Goal: Information Seeking & Learning: Learn about a topic

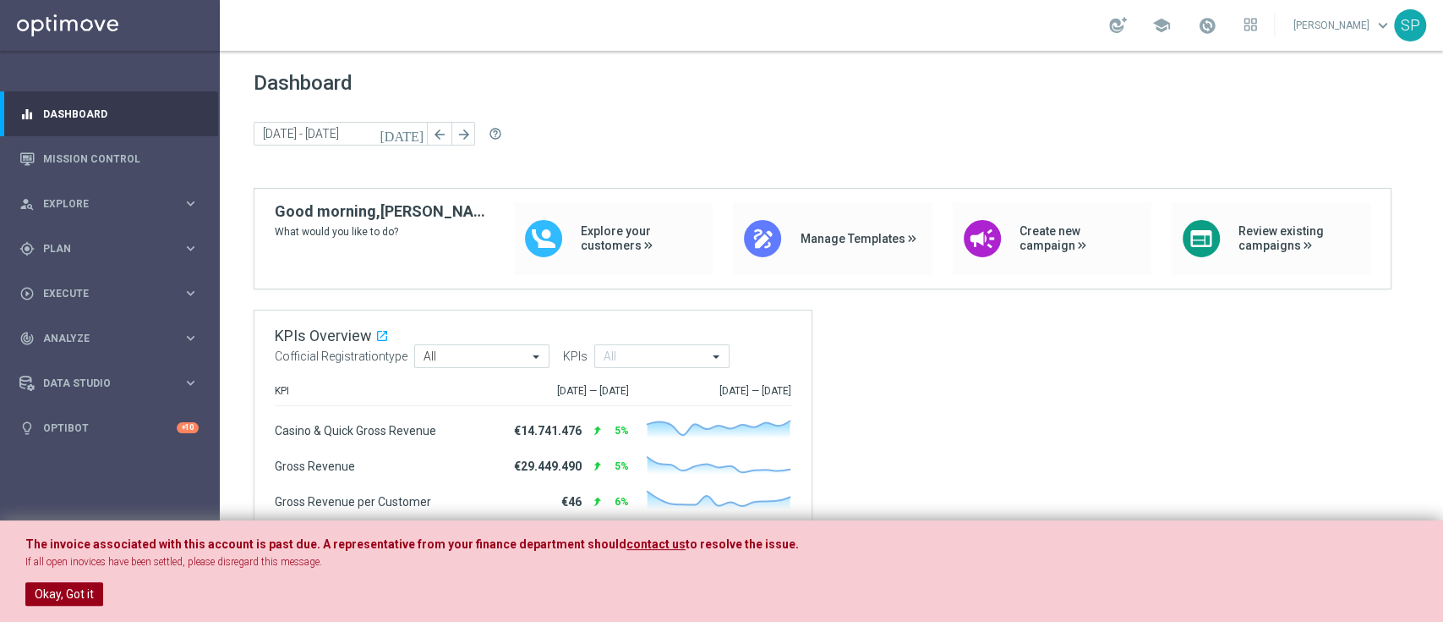
click at [84, 590] on button "Okay, Got it" at bounding box center [64, 594] width 78 height 24
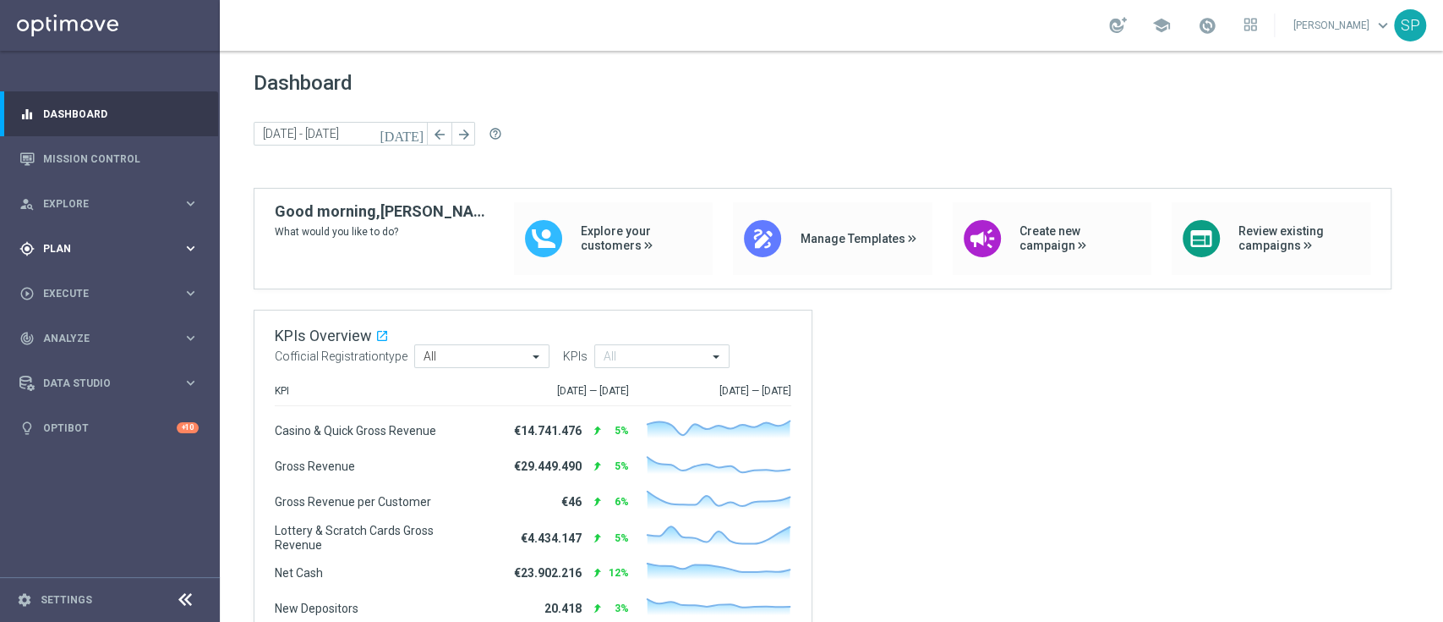
click at [129, 244] on span "Plan" at bounding box center [113, 249] width 140 height 10
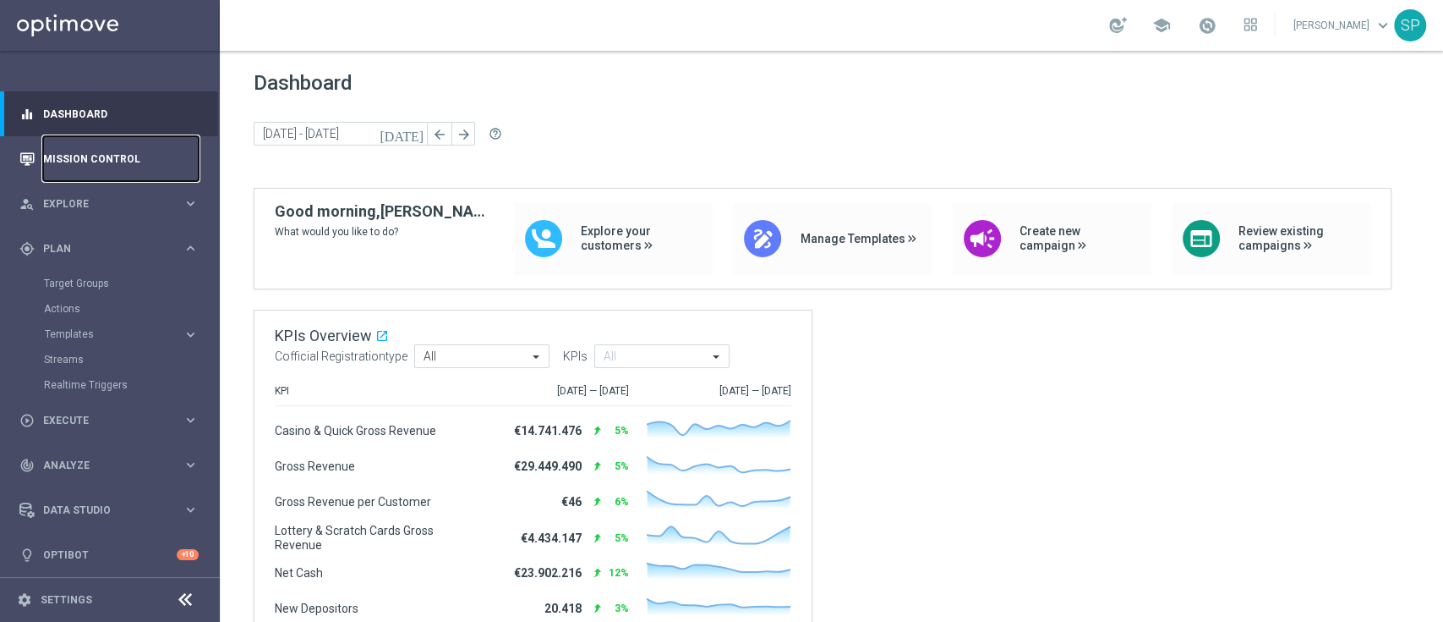
click at [164, 161] on link "Mission Control" at bounding box center [121, 158] width 156 height 45
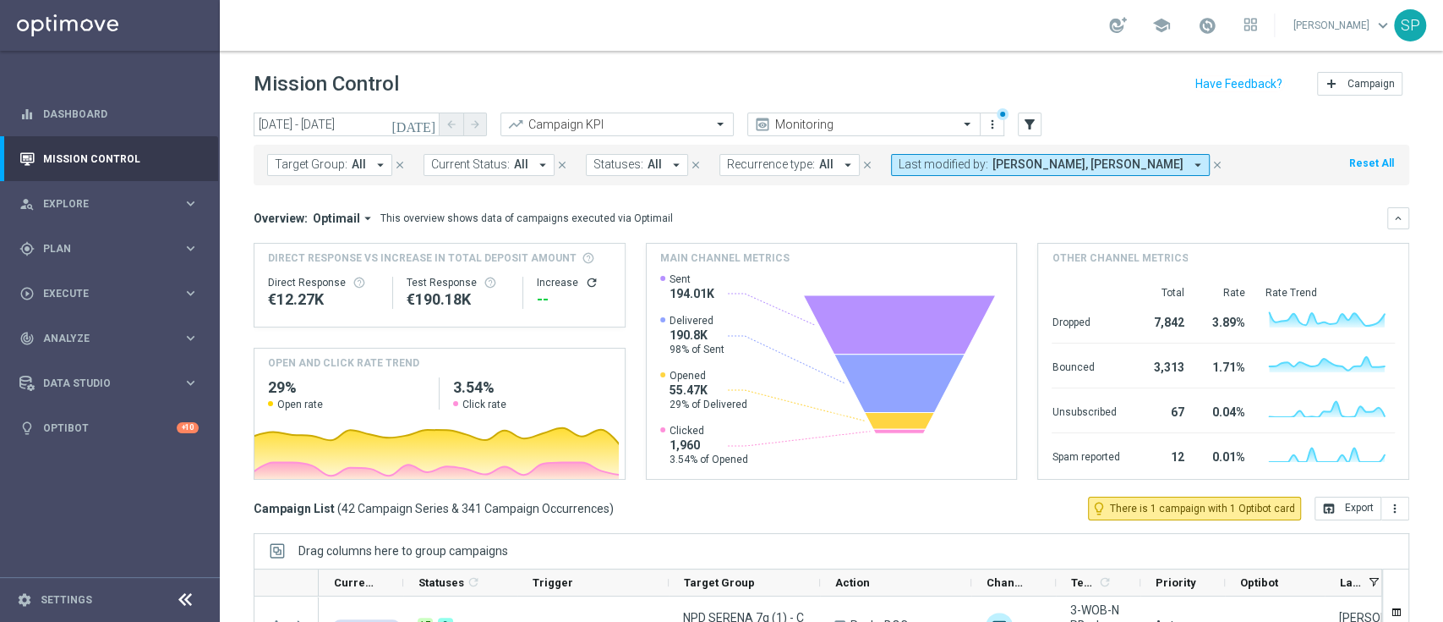
click at [429, 123] on icon "[DATE]" at bounding box center [415, 124] width 46 height 15
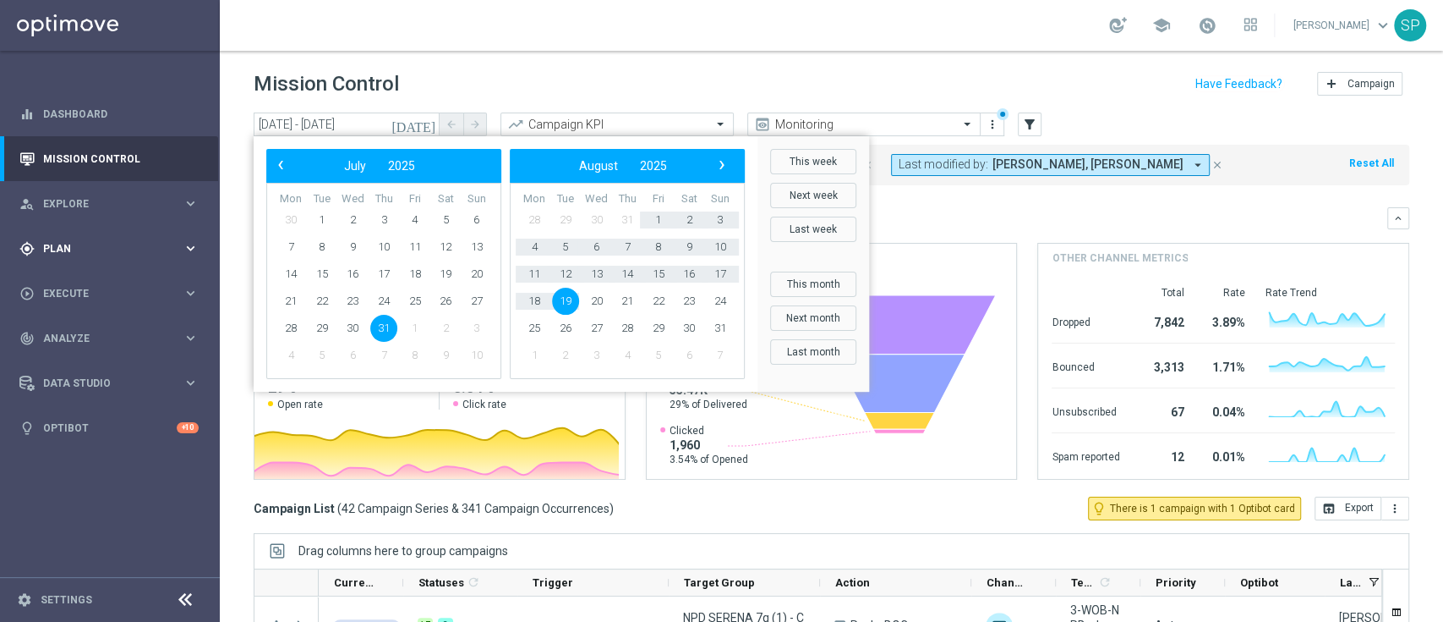
click at [143, 255] on div "gps_fixed Plan" at bounding box center [100, 248] width 163 height 15
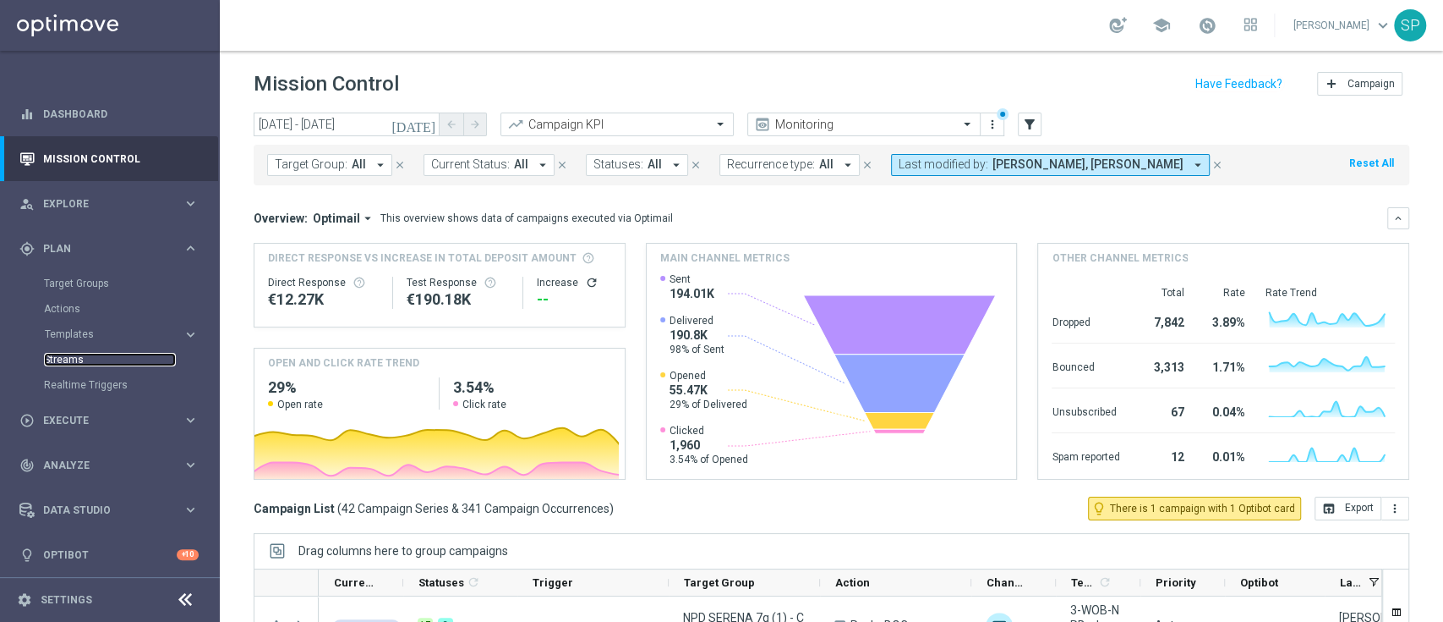
click at [61, 356] on link "Streams" at bounding box center [110, 360] width 132 height 14
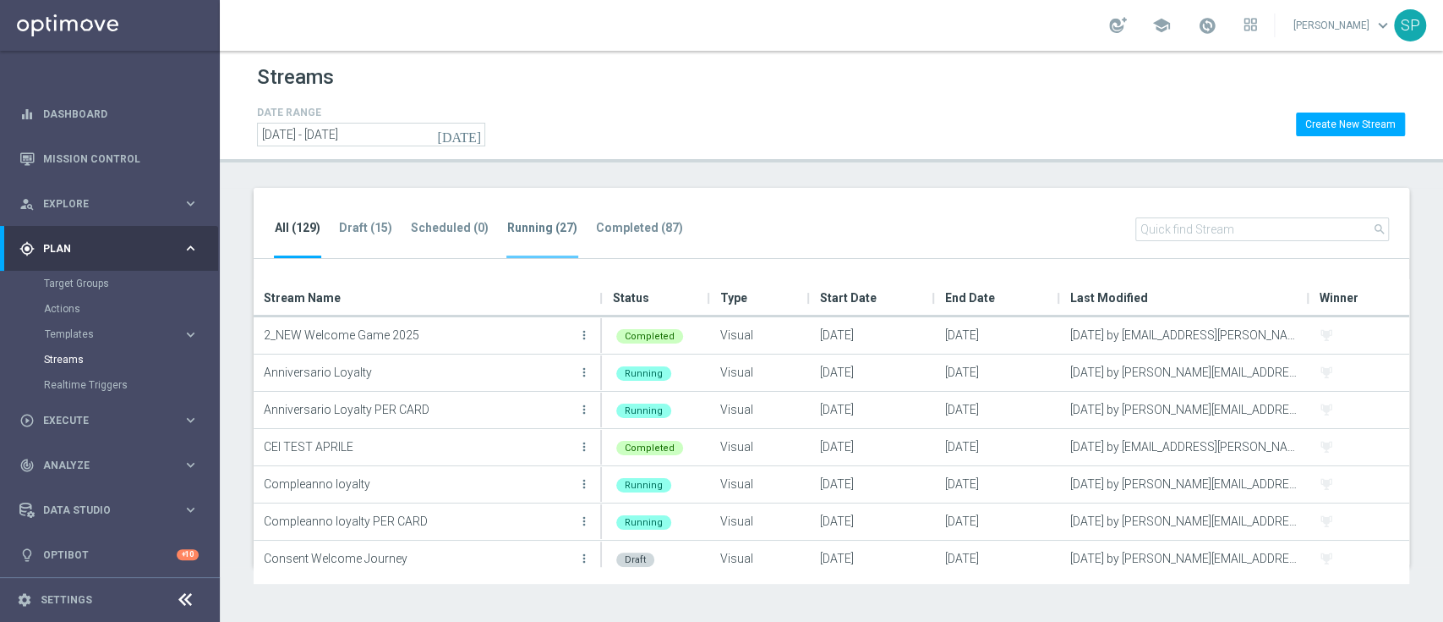
click at [550, 218] on li "Running (27)" at bounding box center [543, 238] width 72 height 40
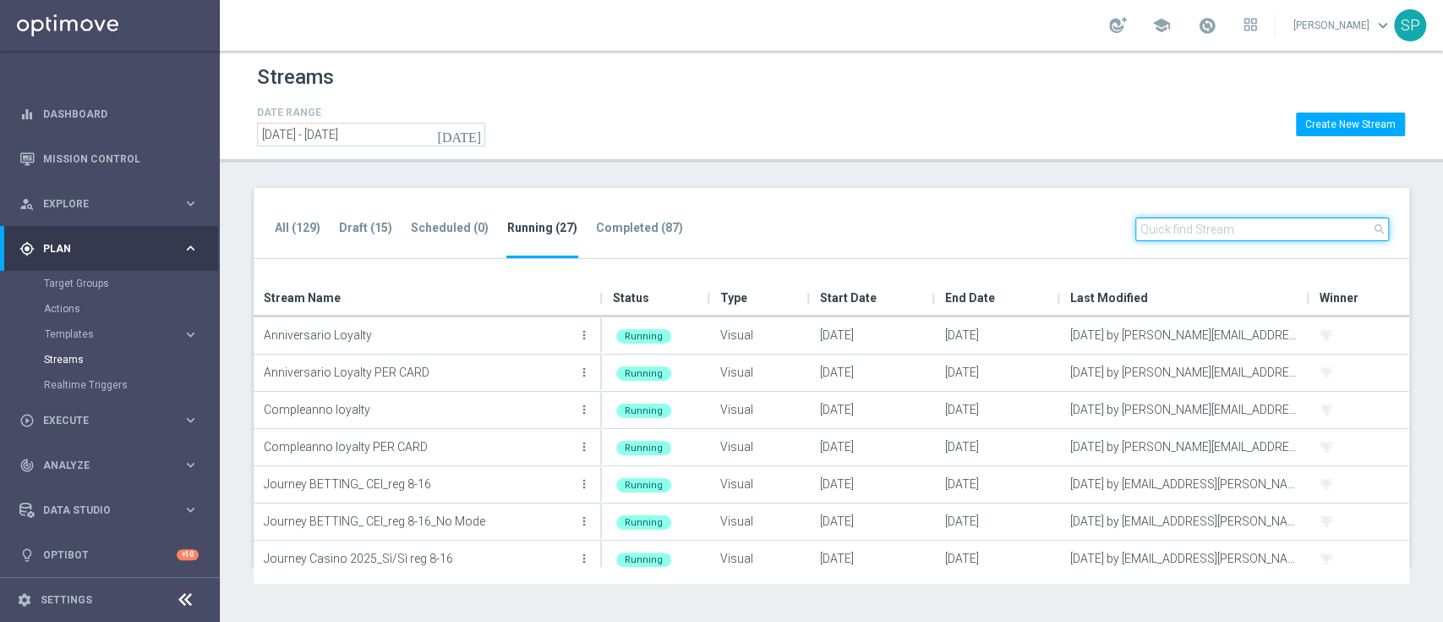
click at [1190, 233] on input "text" at bounding box center [1263, 229] width 254 height 24
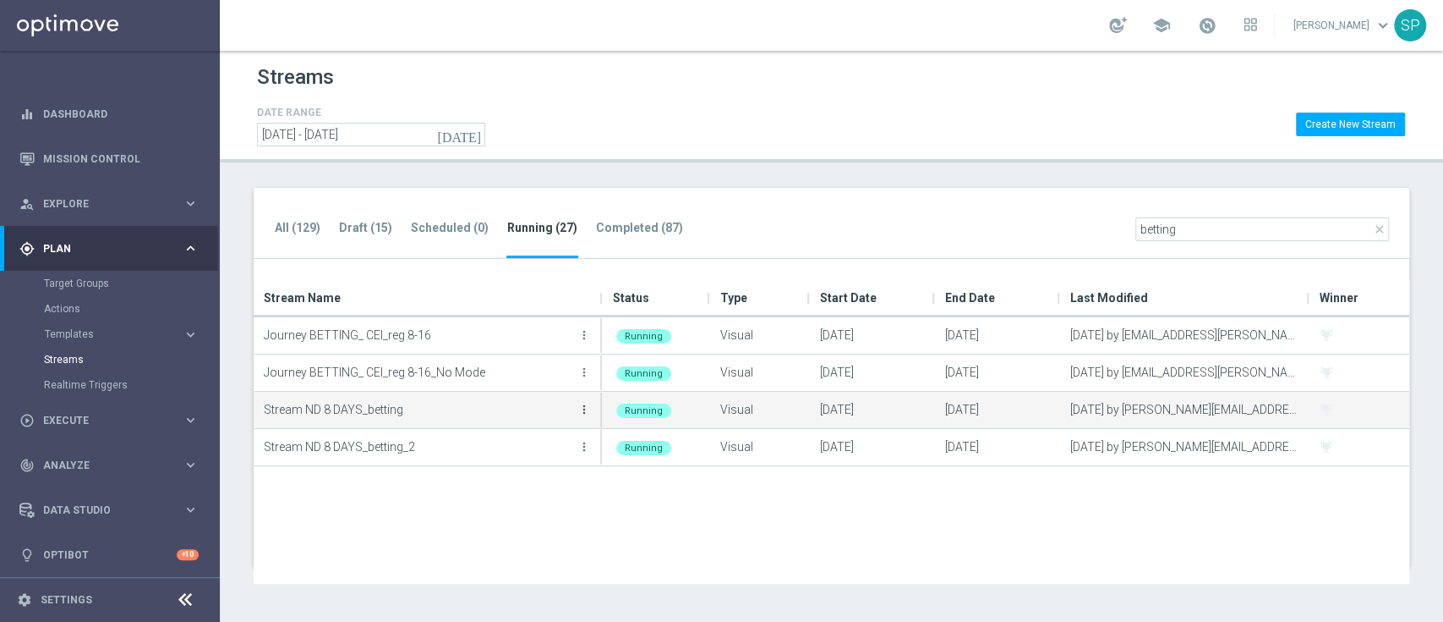
click at [578, 410] on icon "more_vert" at bounding box center [585, 410] width 14 height 14
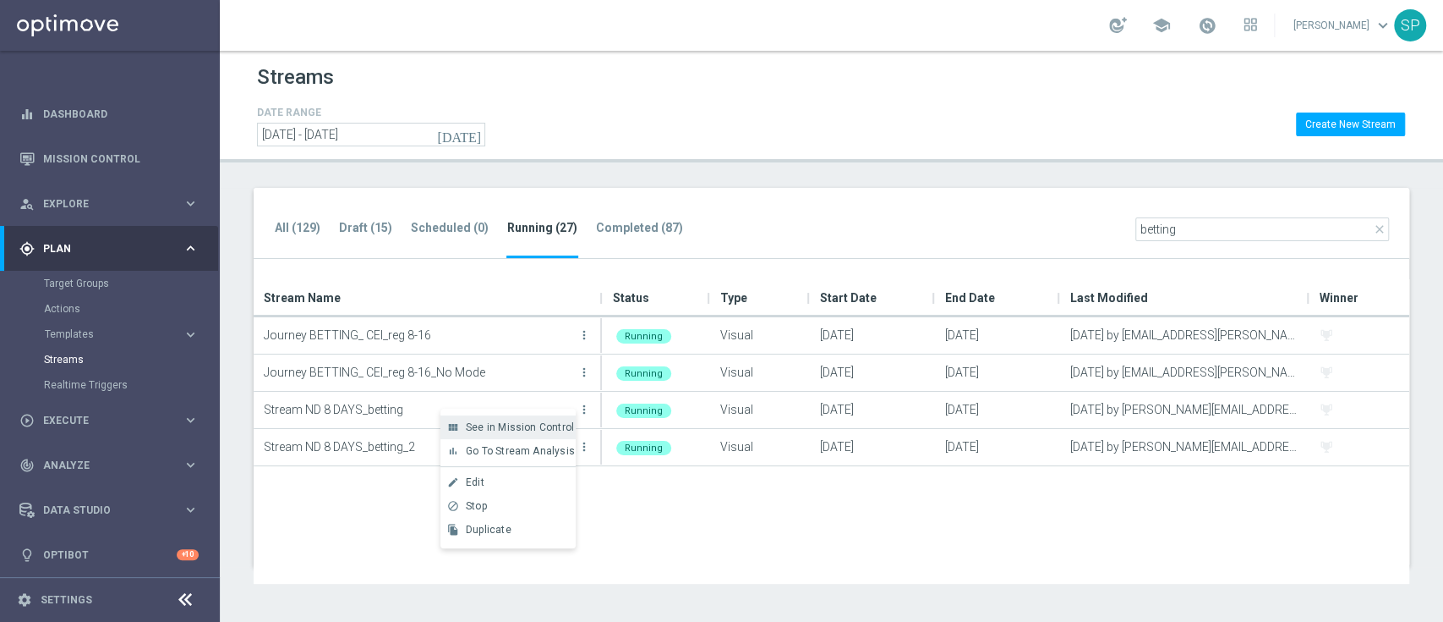
click at [565, 430] on span "See in Mission Control" at bounding box center [520, 427] width 108 height 12
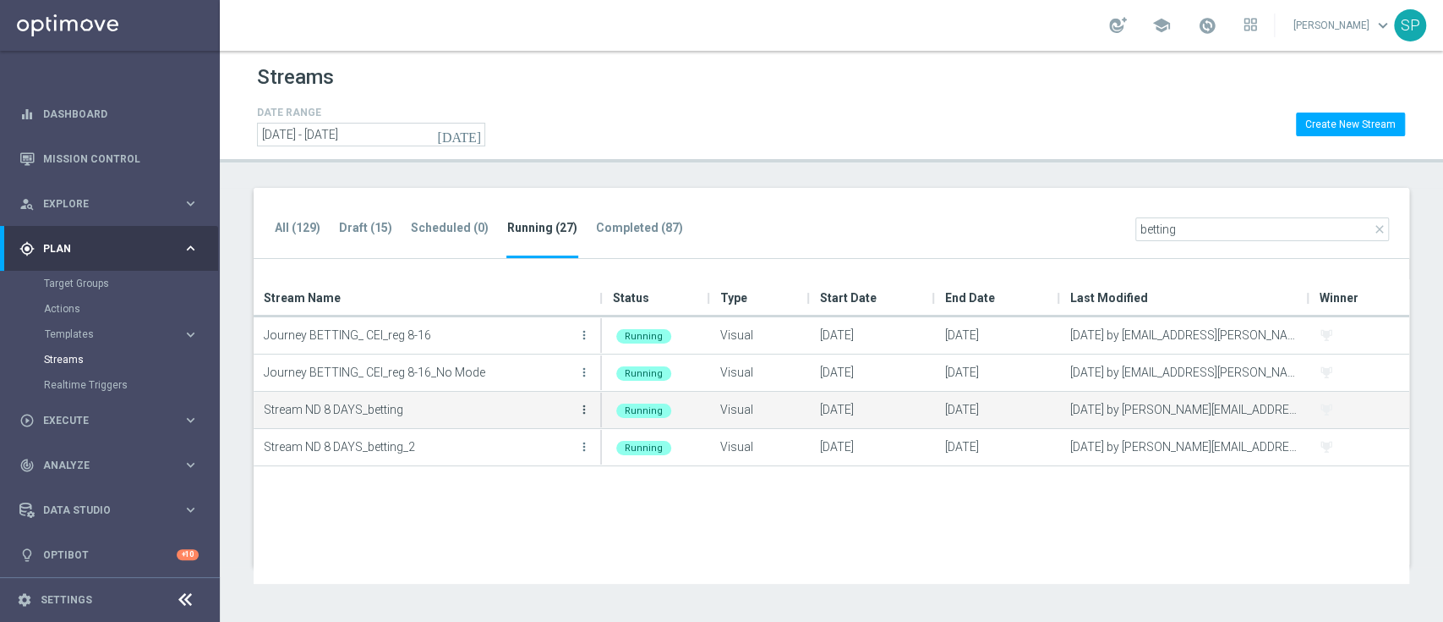
click at [589, 409] on icon "more_vert" at bounding box center [585, 410] width 14 height 14
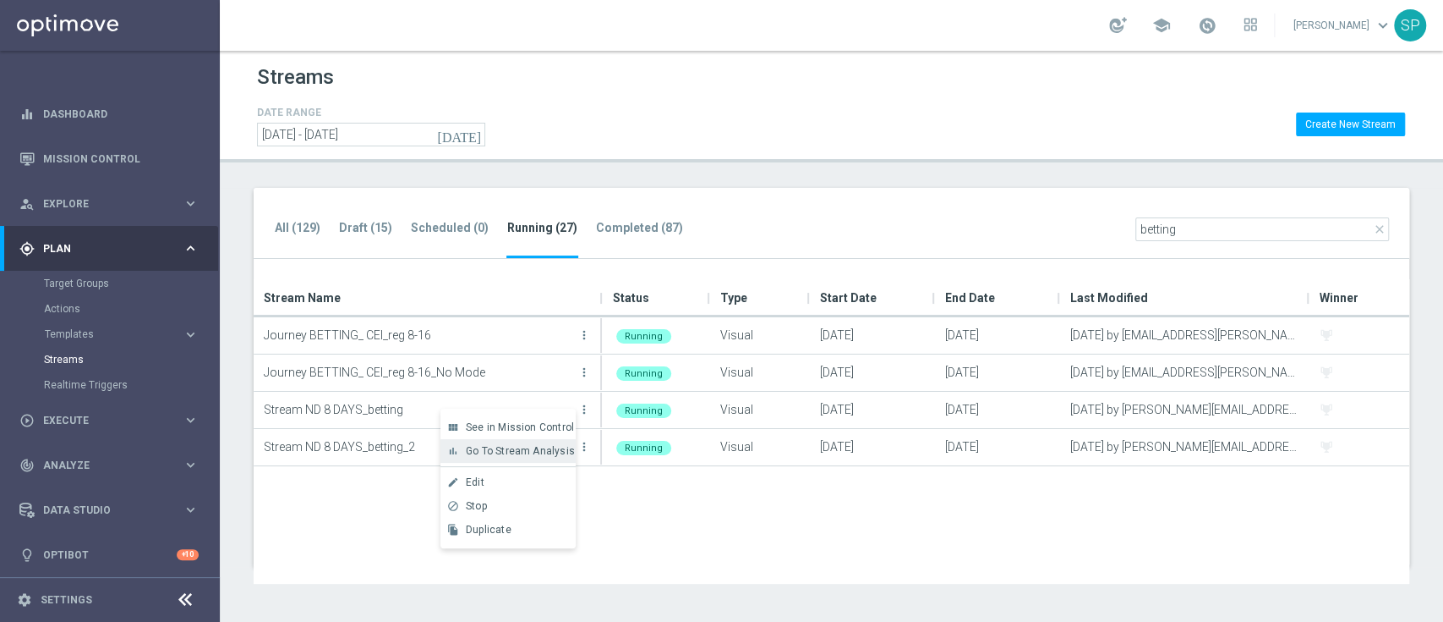
click at [558, 455] on span "Go To Stream Analysis" at bounding box center [520, 451] width 109 height 12
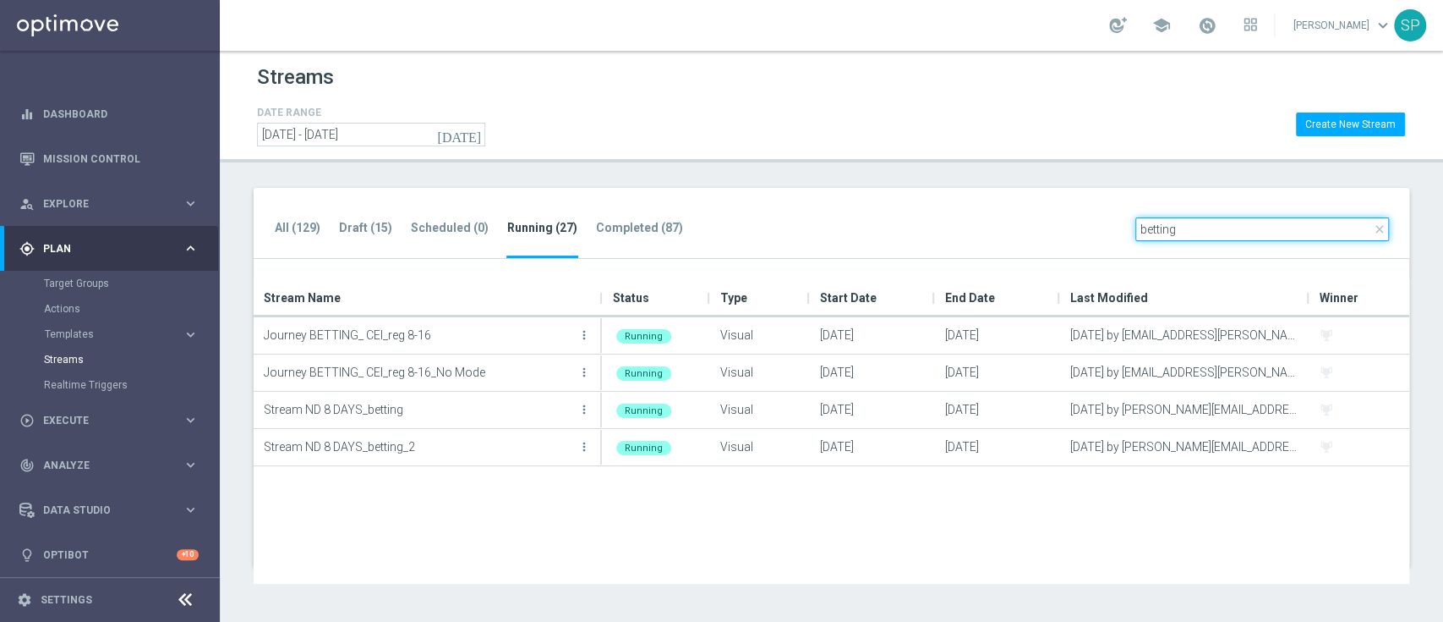
click at [1185, 237] on input "betting" at bounding box center [1263, 229] width 254 height 24
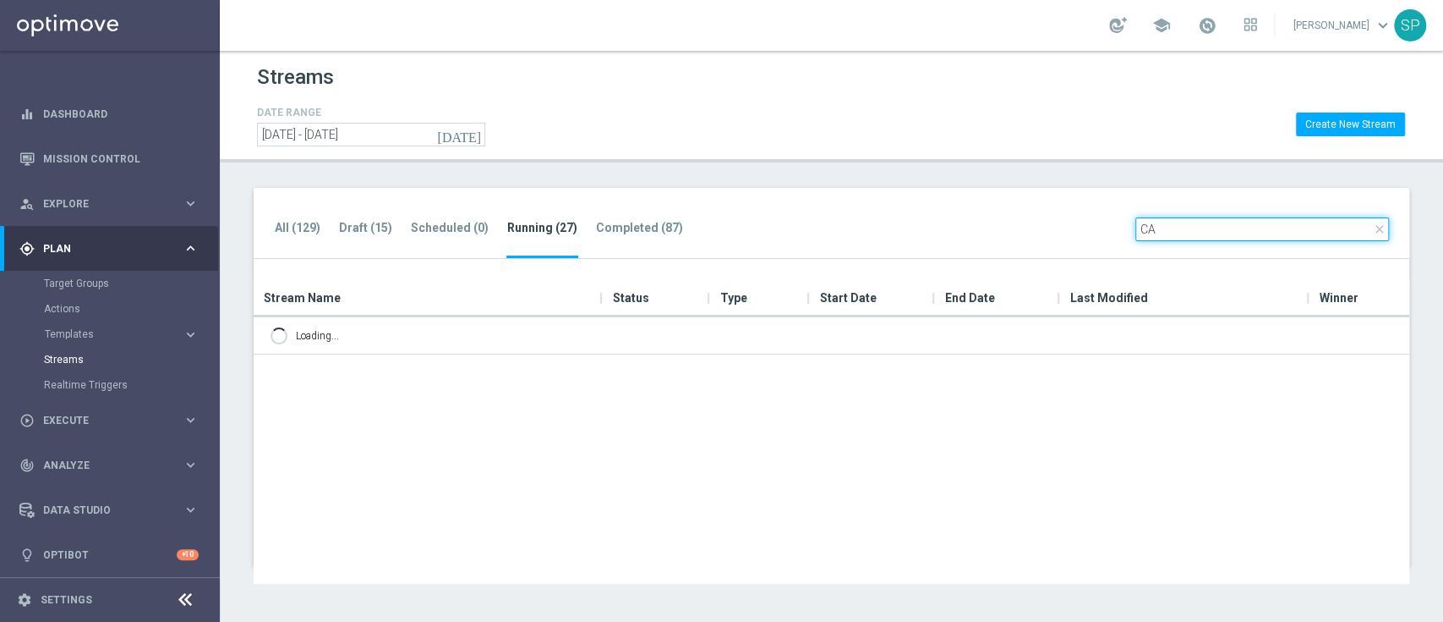
type input "C"
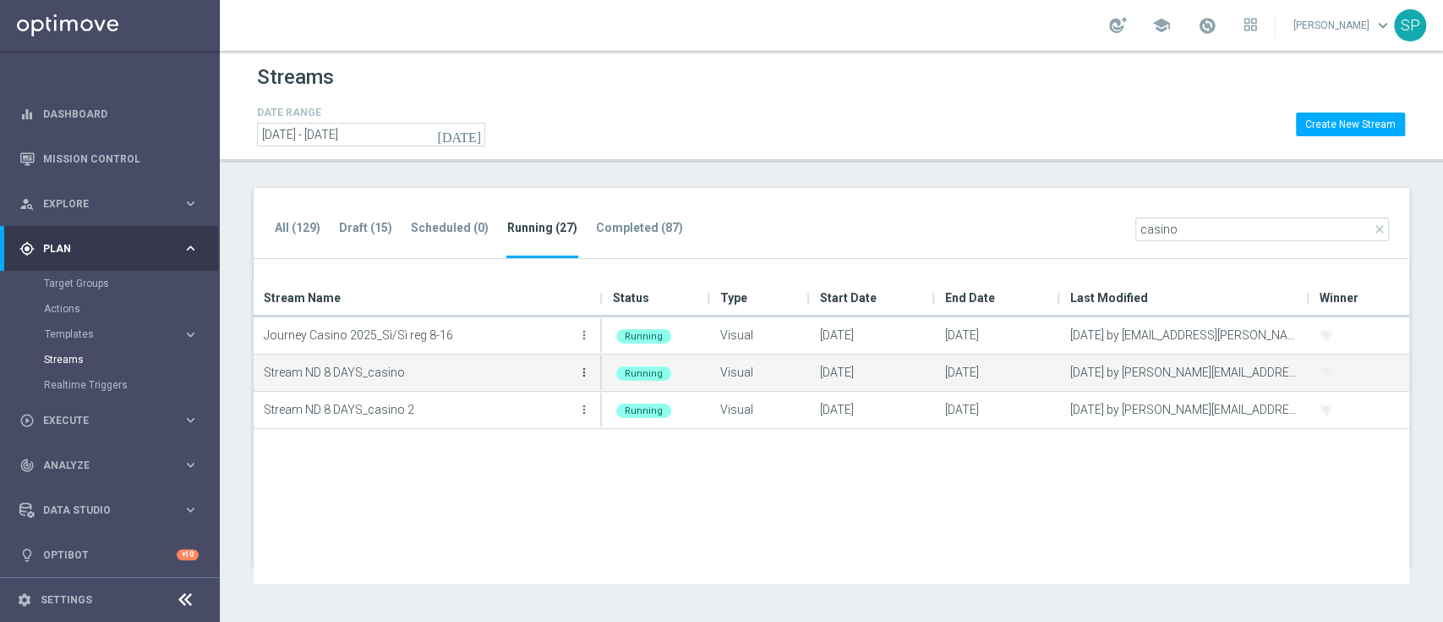
click at [586, 365] on icon "more_vert" at bounding box center [585, 372] width 14 height 14
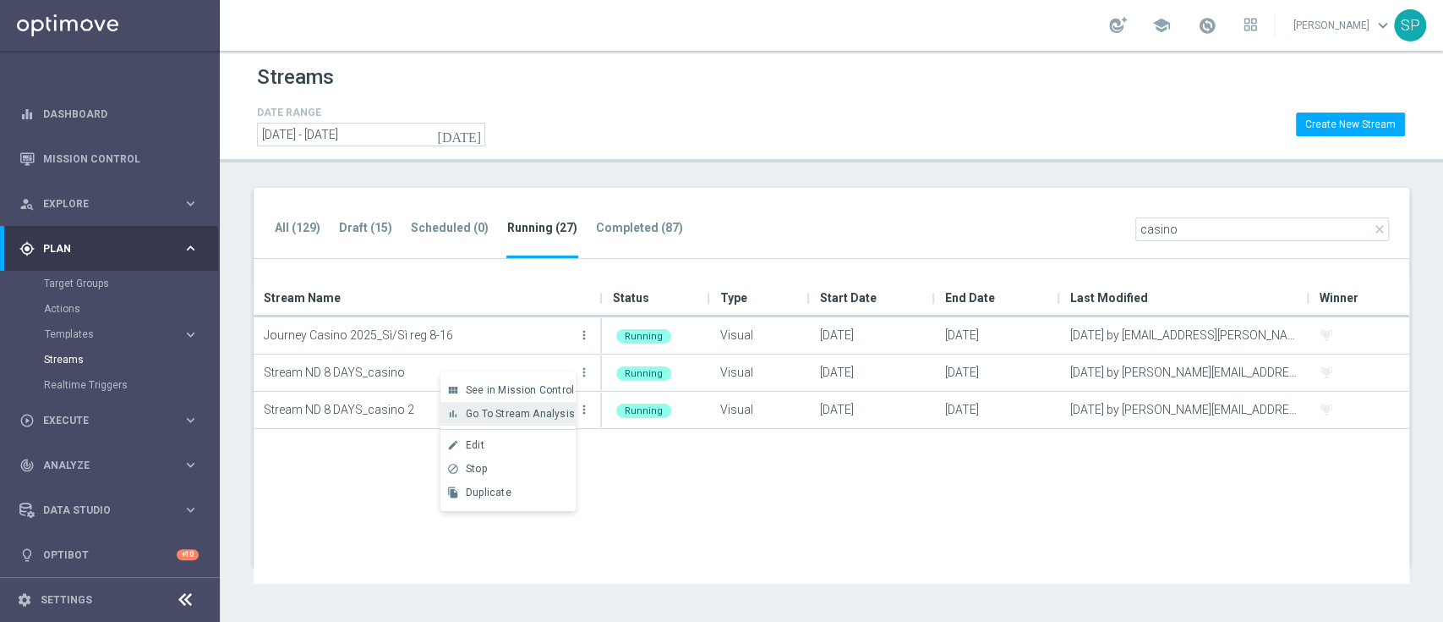
drag, startPoint x: 559, startPoint y: 409, endPoint x: 552, endPoint y: 416, distance: 9.6
click at [552, 416] on span "Go To Stream Analysis" at bounding box center [520, 414] width 109 height 12
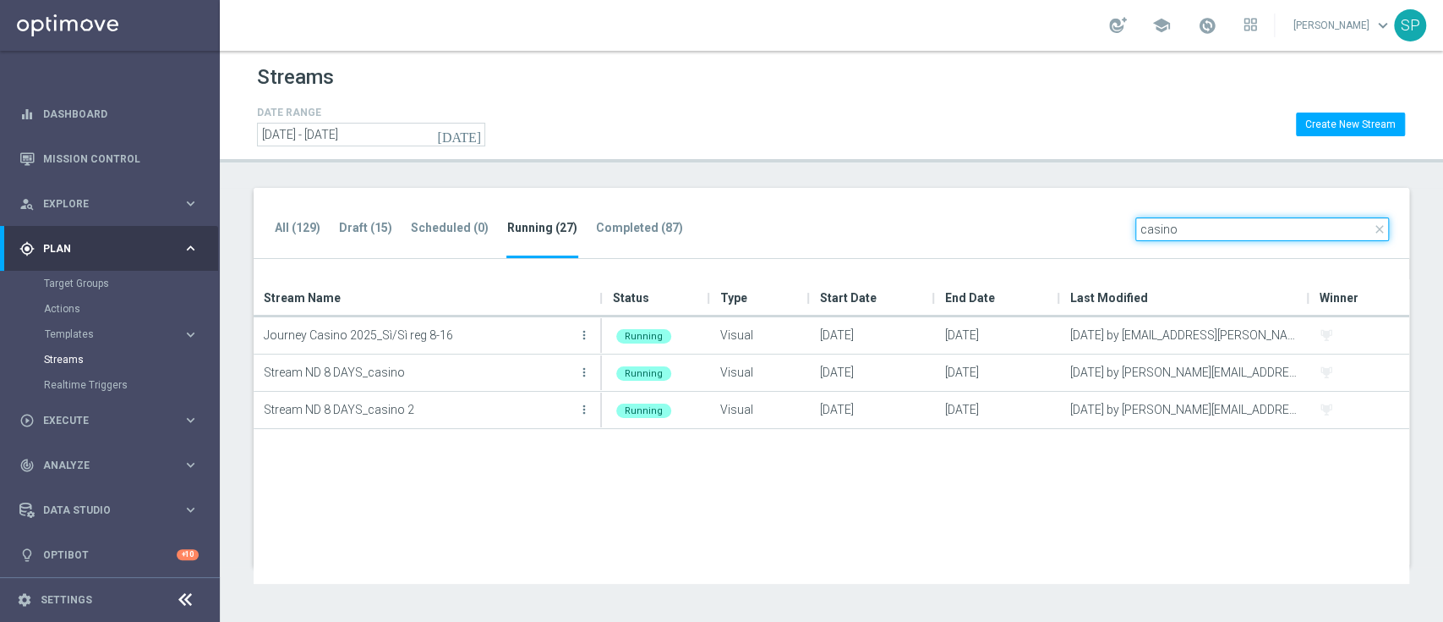
drag, startPoint x: 1213, startPoint y: 227, endPoint x: 983, endPoint y: 243, distance: 231.4
click at [983, 243] on div "All (129) Draft (15) Scheduled (0) Running (27) Completed (87) close casino" at bounding box center [832, 224] width 1156 height 72
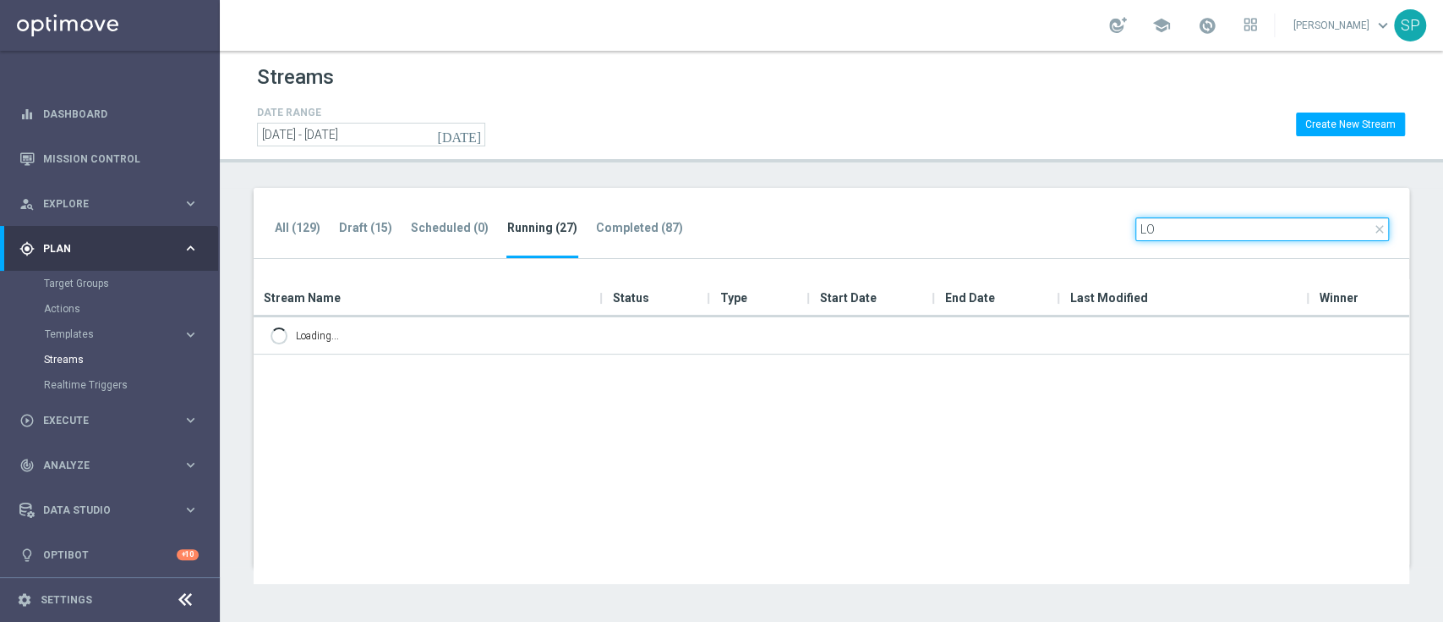
type input "L"
type input "c"
type input "l"
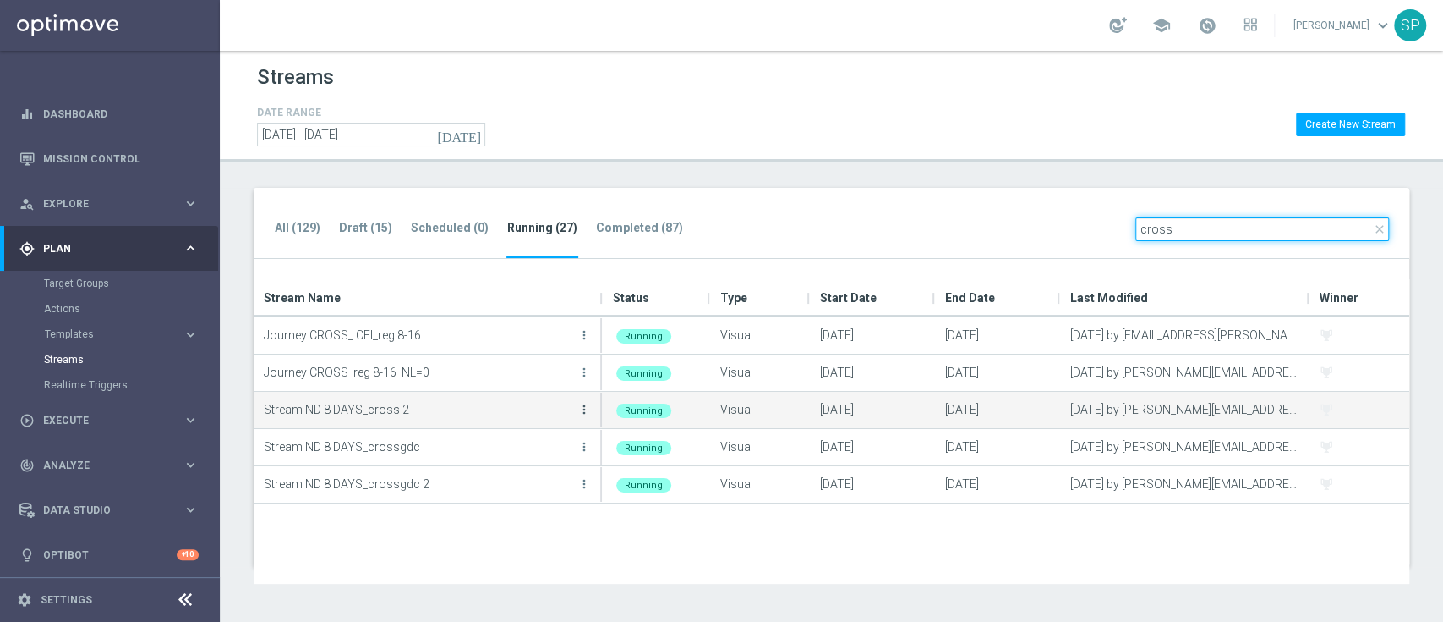
type input "cross"
click at [582, 408] on icon "more_vert" at bounding box center [585, 410] width 14 height 14
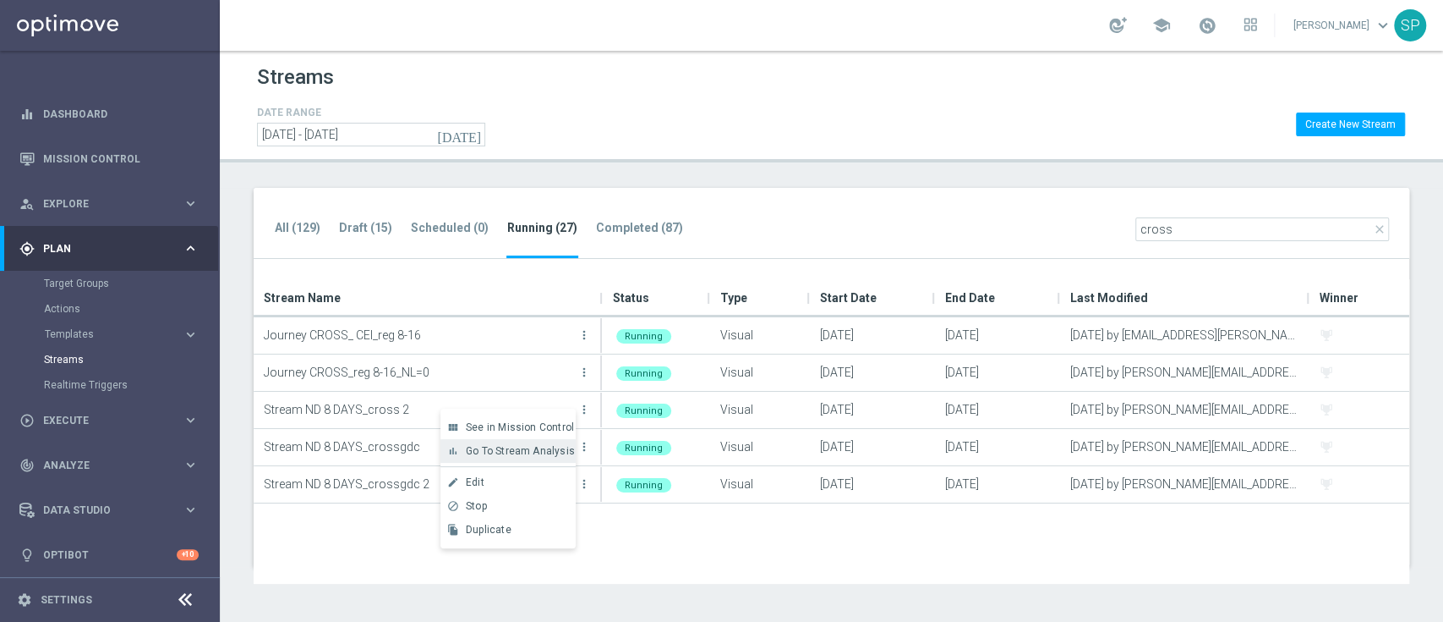
click at [561, 447] on span "Go To Stream Analysis" at bounding box center [520, 451] width 109 height 12
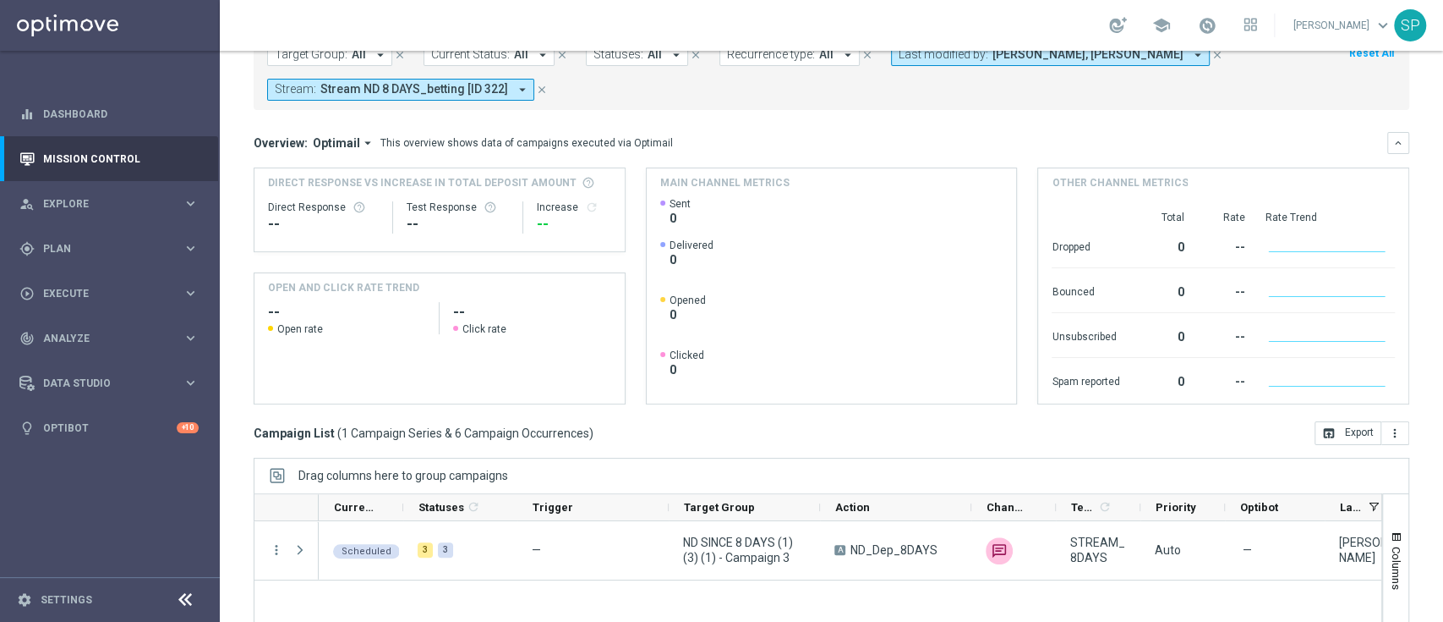
scroll to position [257, 0]
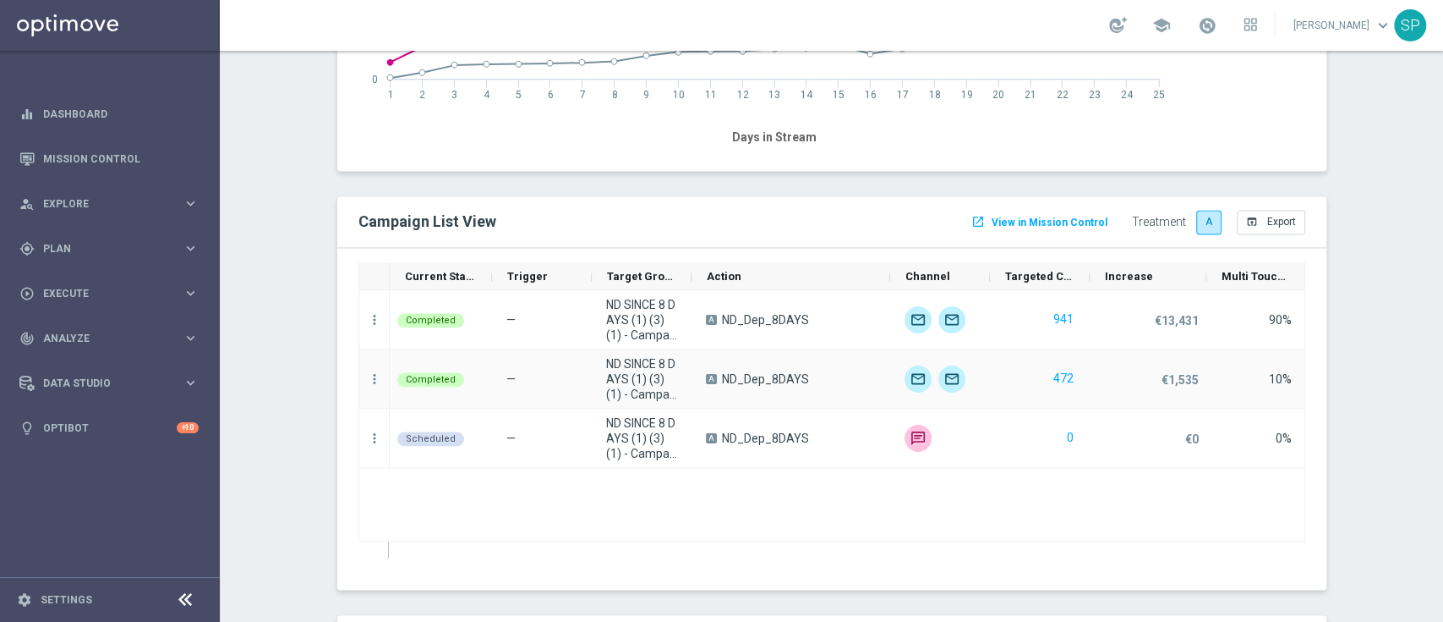
scroll to position [1704, 0]
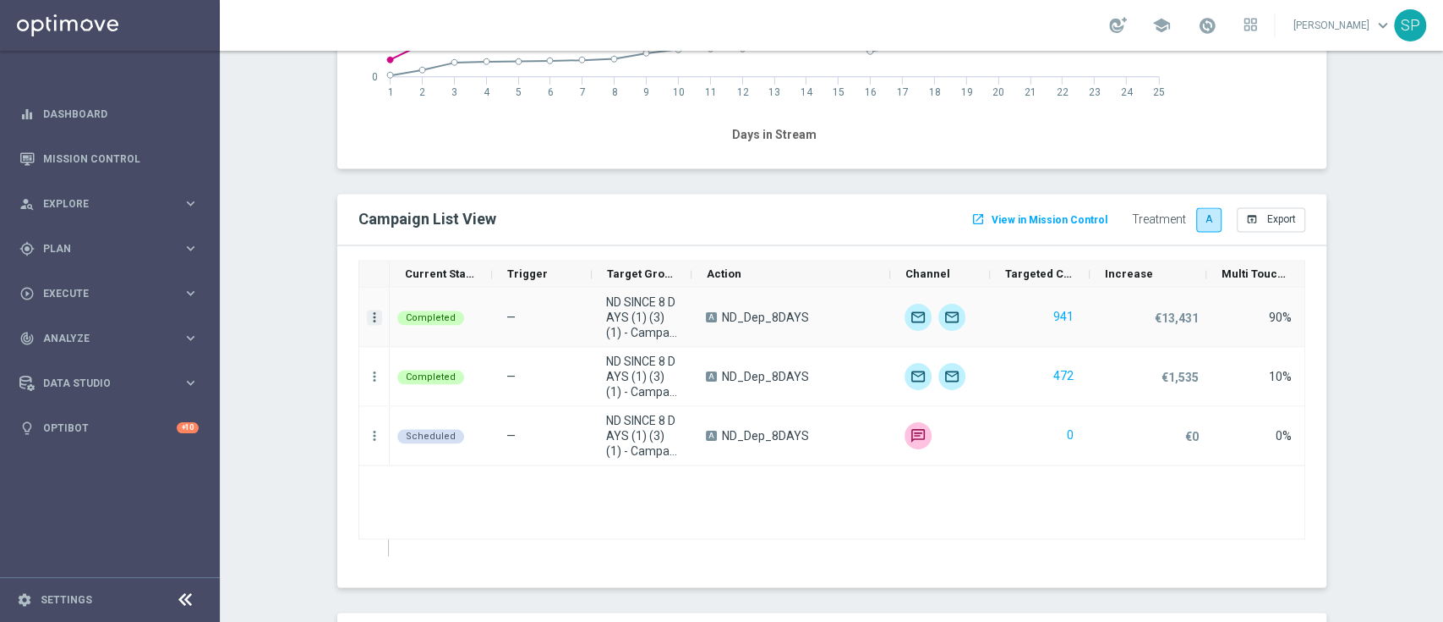
click at [369, 319] on icon "more_vert" at bounding box center [374, 316] width 15 height 15
click at [520, 324] on div "Campaign Details" at bounding box center [476, 326] width 157 height 12
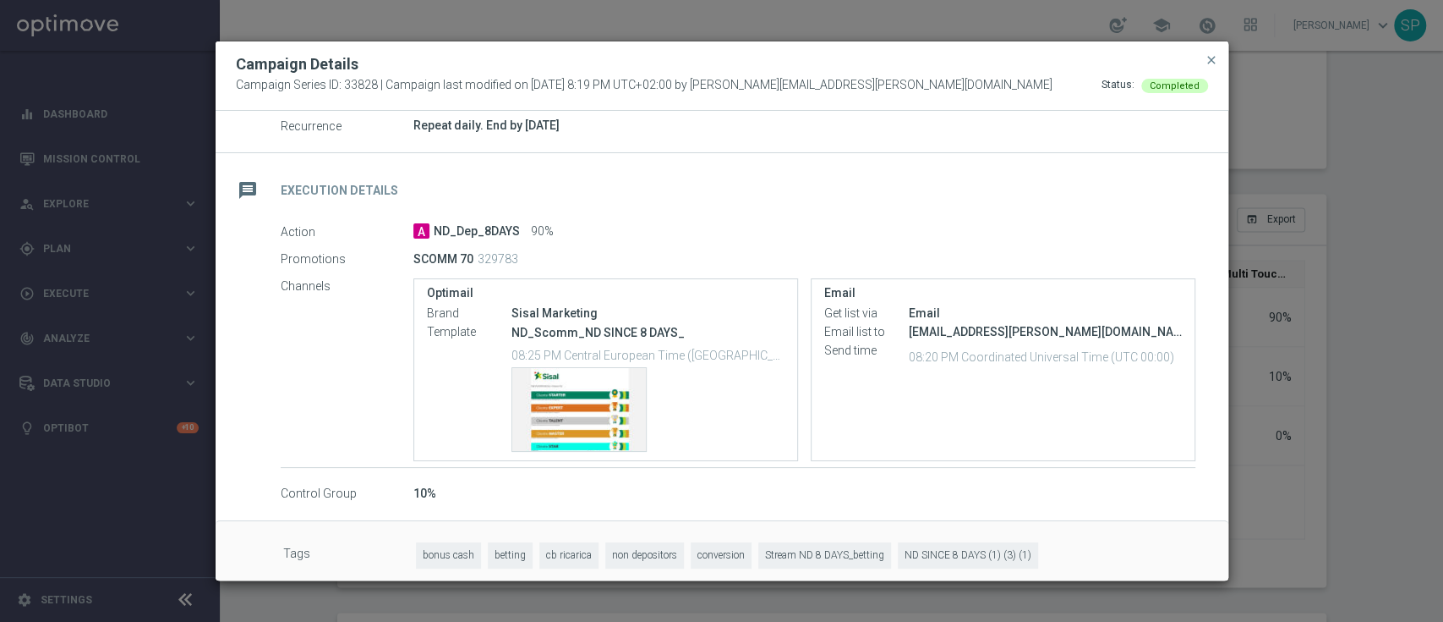
scroll to position [249, 0]
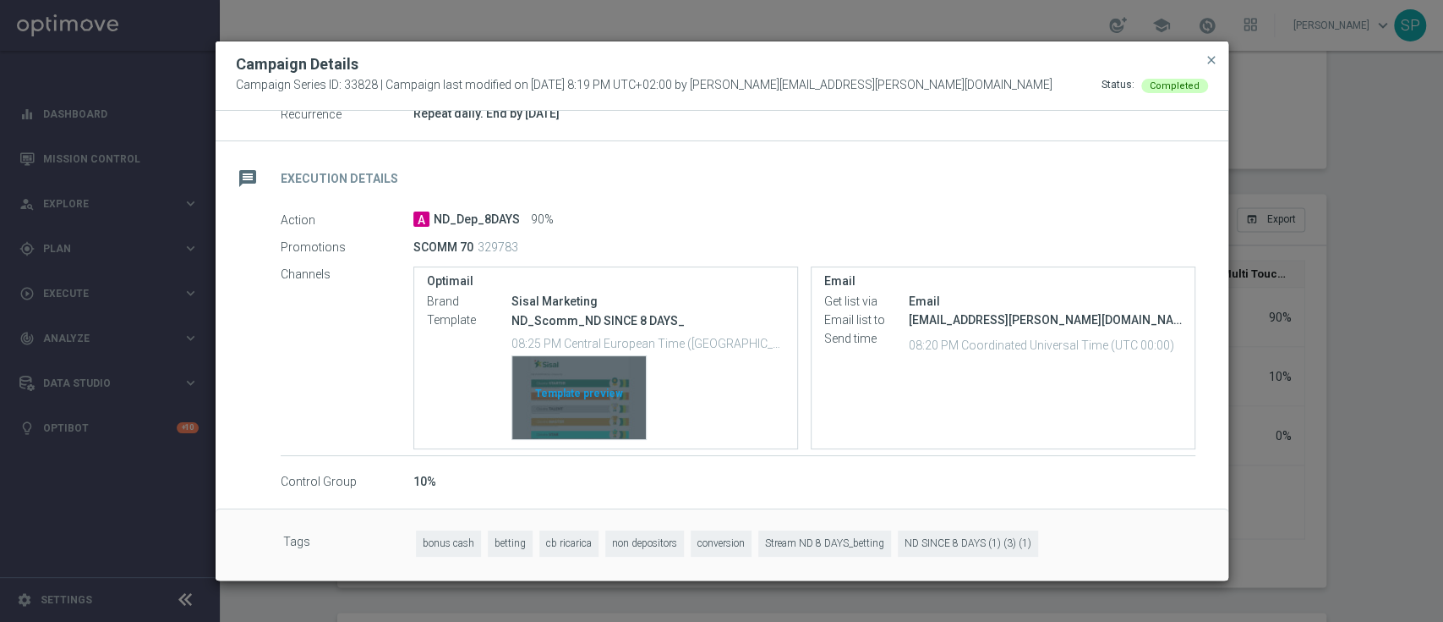
click at [582, 404] on div "Template preview" at bounding box center [579, 397] width 134 height 83
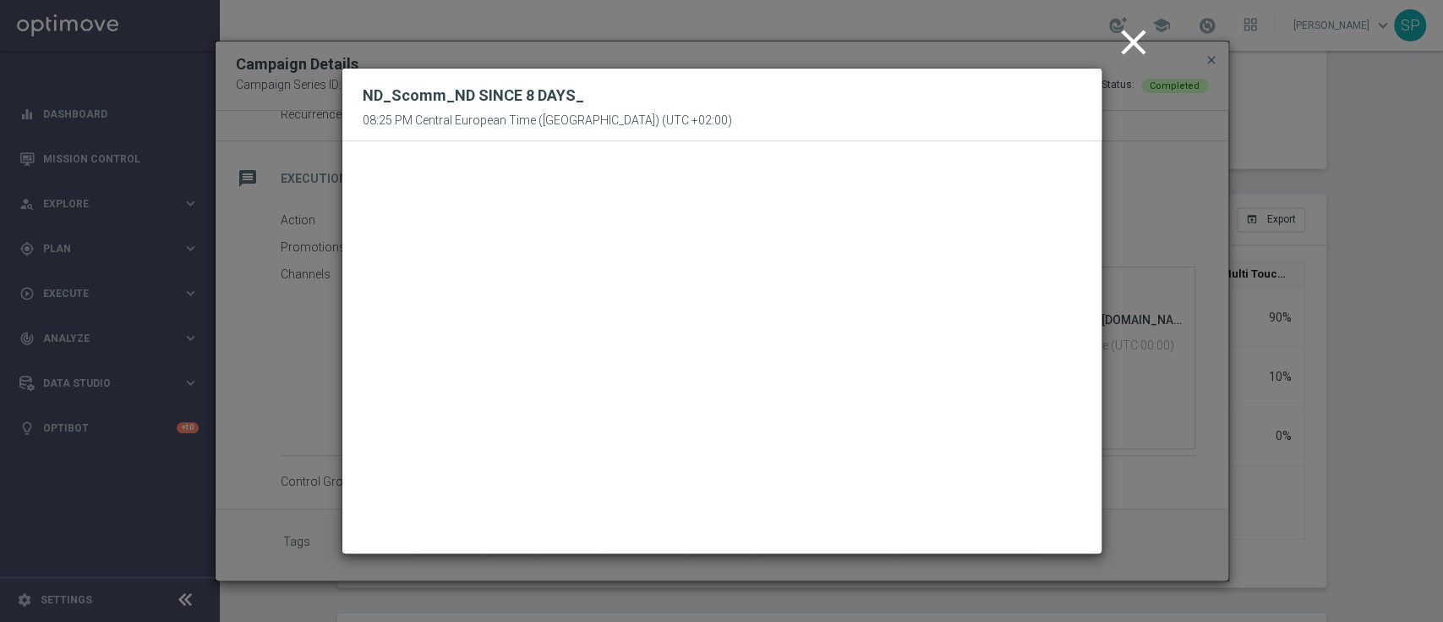
click at [1139, 52] on icon "close" at bounding box center [1134, 42] width 42 height 42
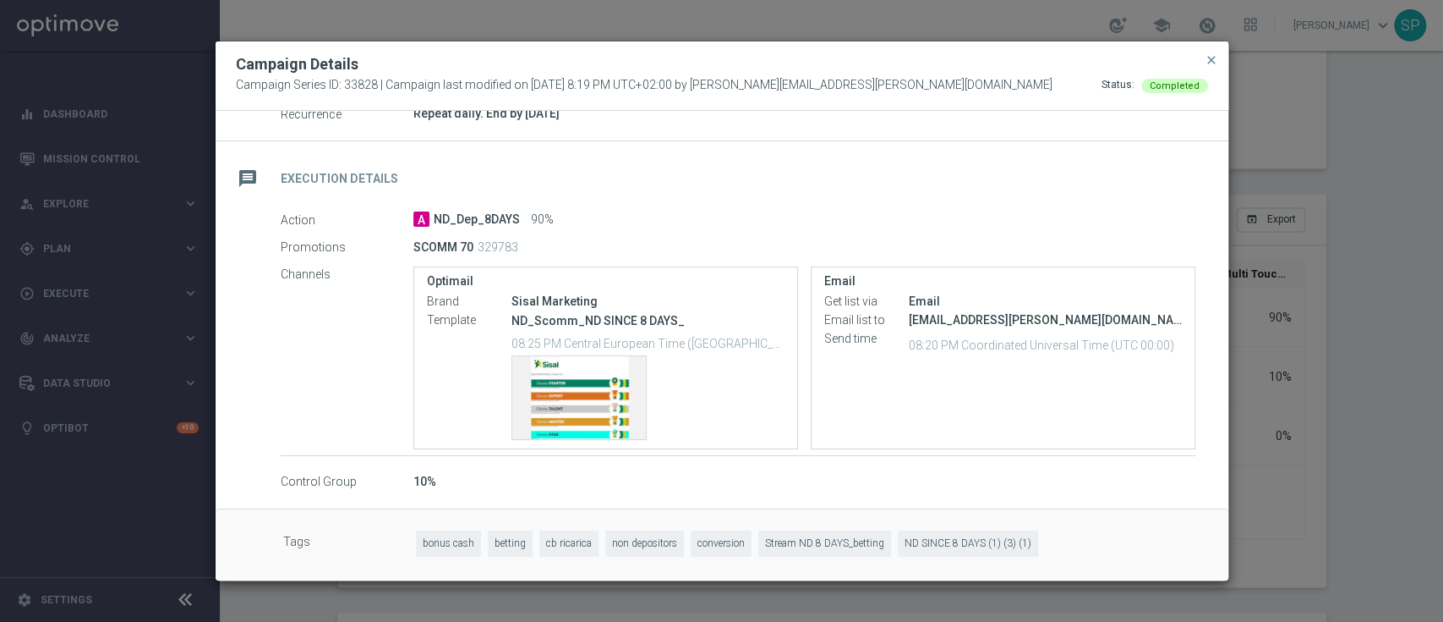
scroll to position [0, 0]
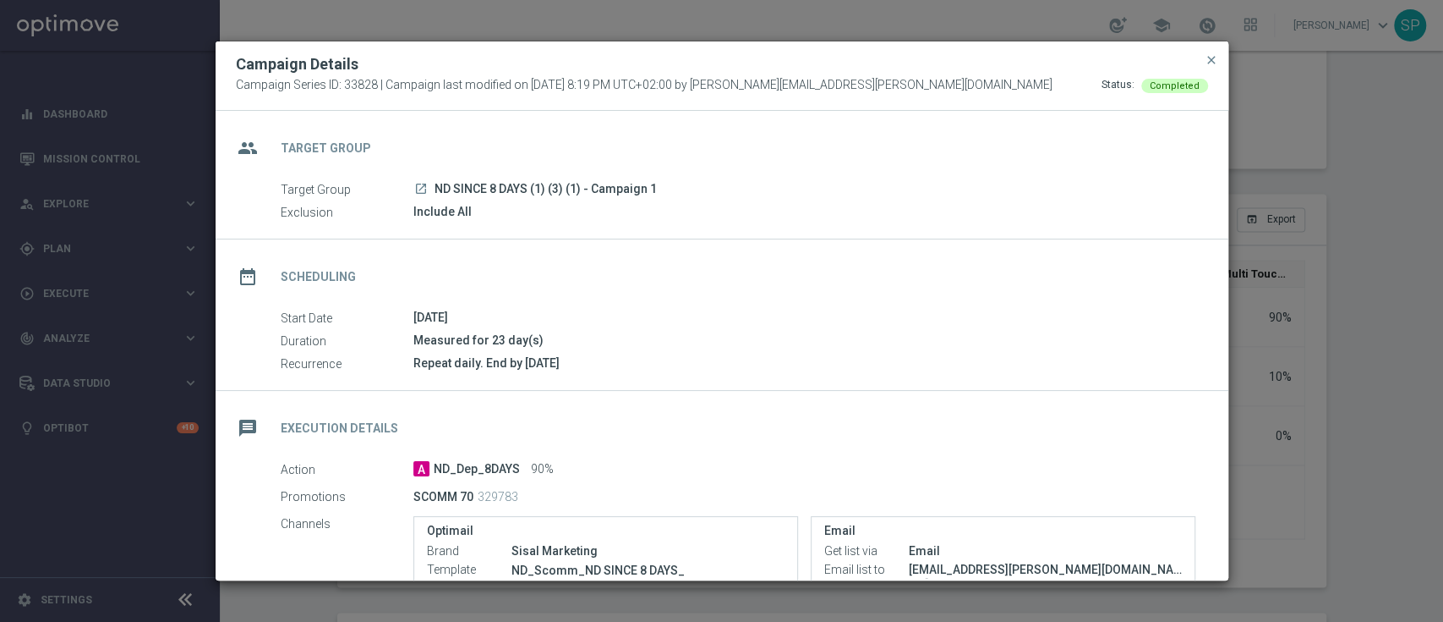
click at [1200, 63] on div "Campaign Details" at bounding box center [722, 64] width 998 height 20
click at [1206, 62] on span "close" at bounding box center [1212, 60] width 14 height 14
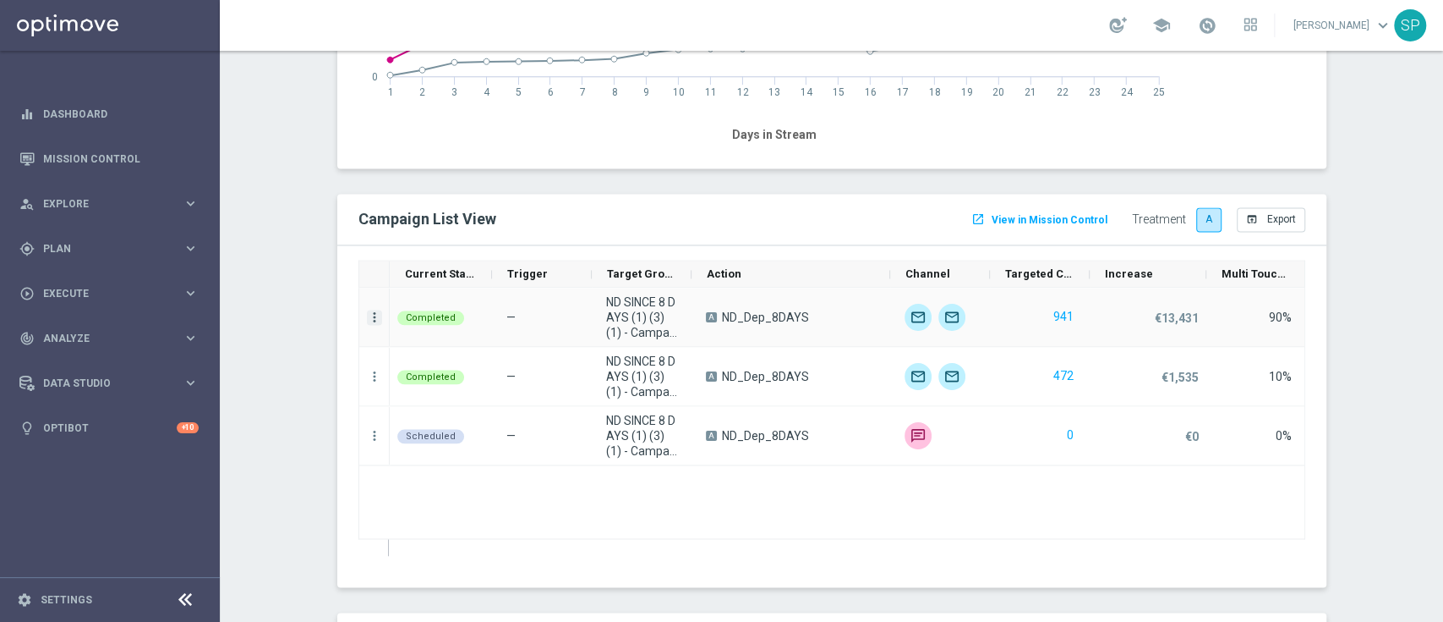
click at [367, 315] on icon "more_vert" at bounding box center [374, 316] width 15 height 15
click at [419, 318] on div "list Campaign Details" at bounding box center [468, 327] width 190 height 24
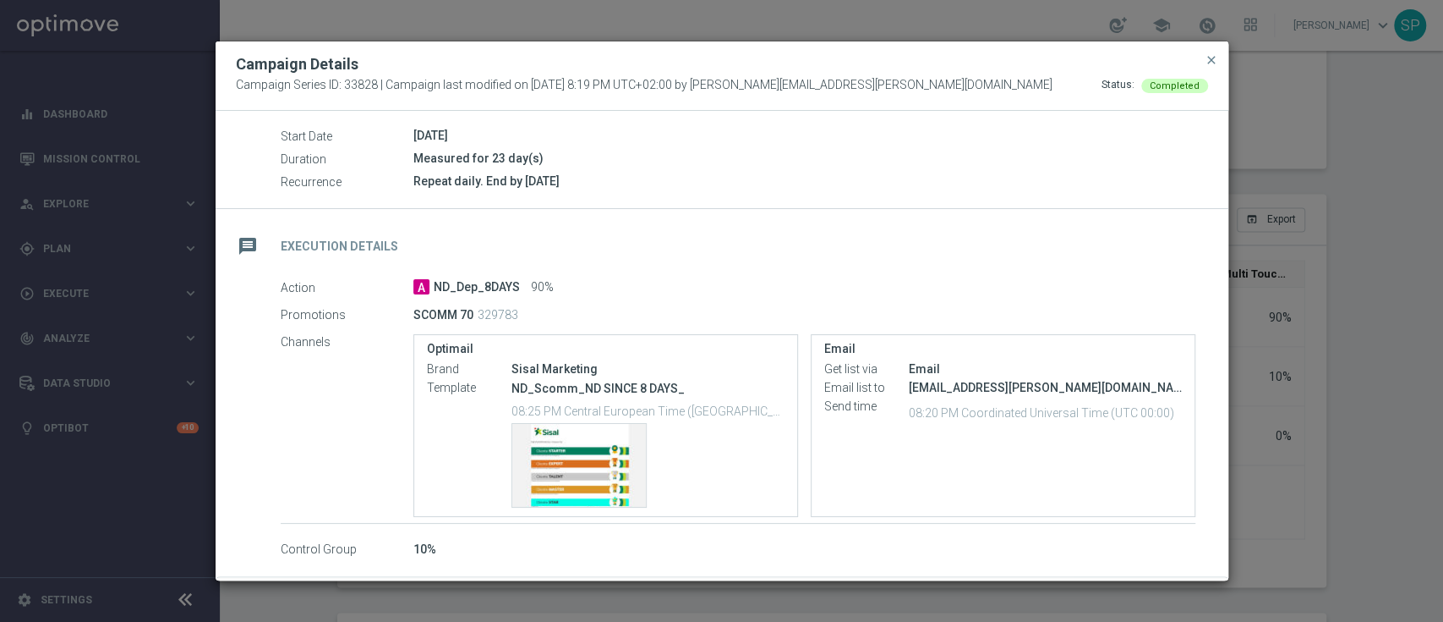
scroll to position [249, 0]
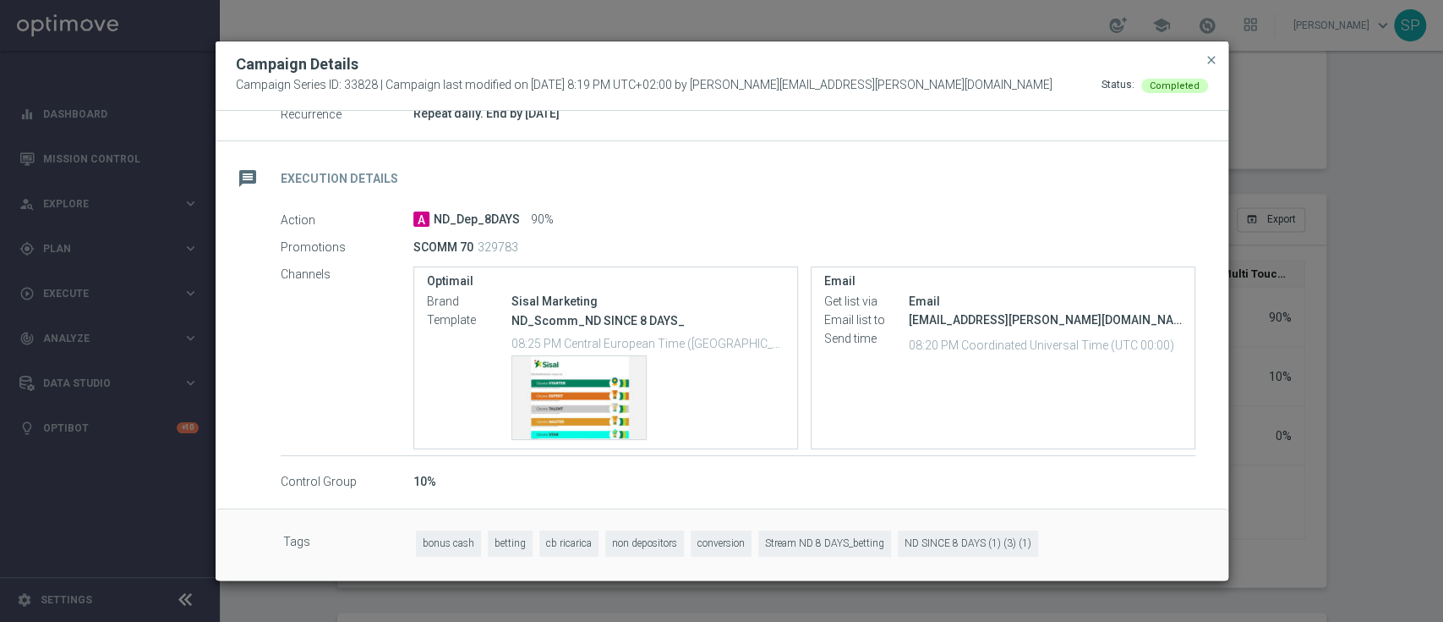
click at [1216, 50] on button "close" at bounding box center [1211, 60] width 17 height 20
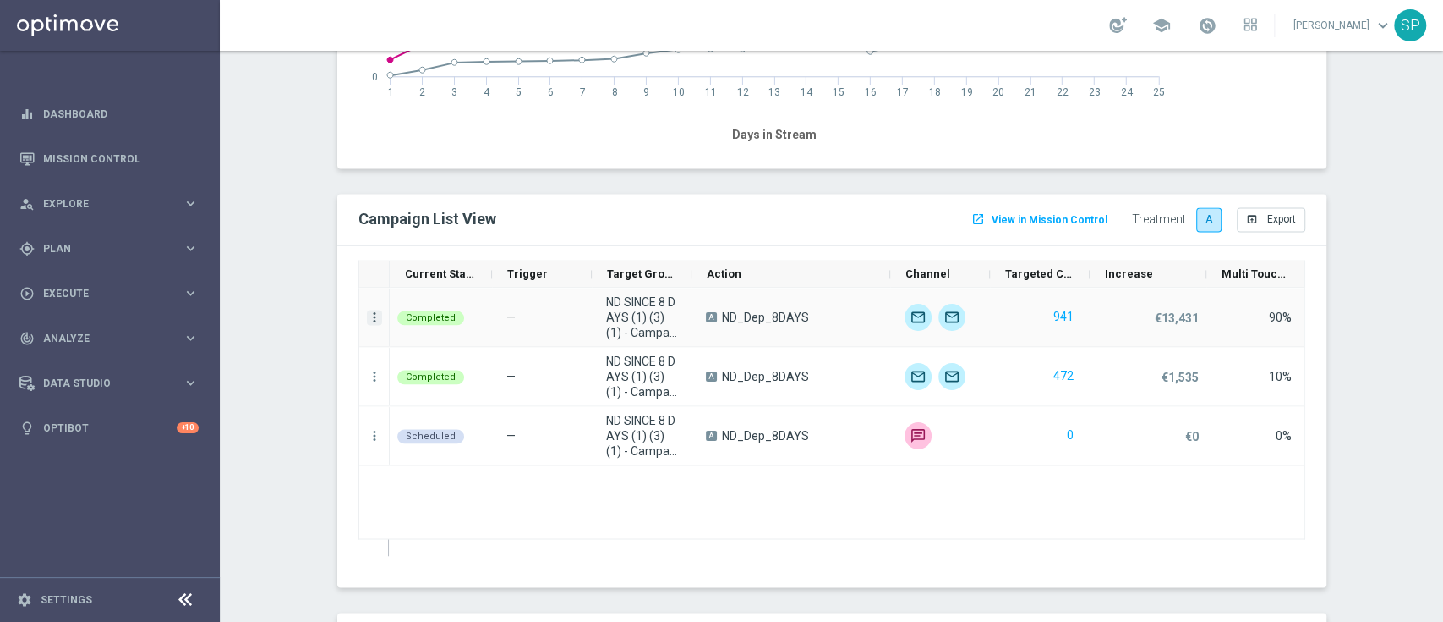
click at [367, 313] on icon "more_vert" at bounding box center [374, 316] width 15 height 15
click at [497, 358] on div "show_chart Campaign Metrics" at bounding box center [468, 350] width 190 height 24
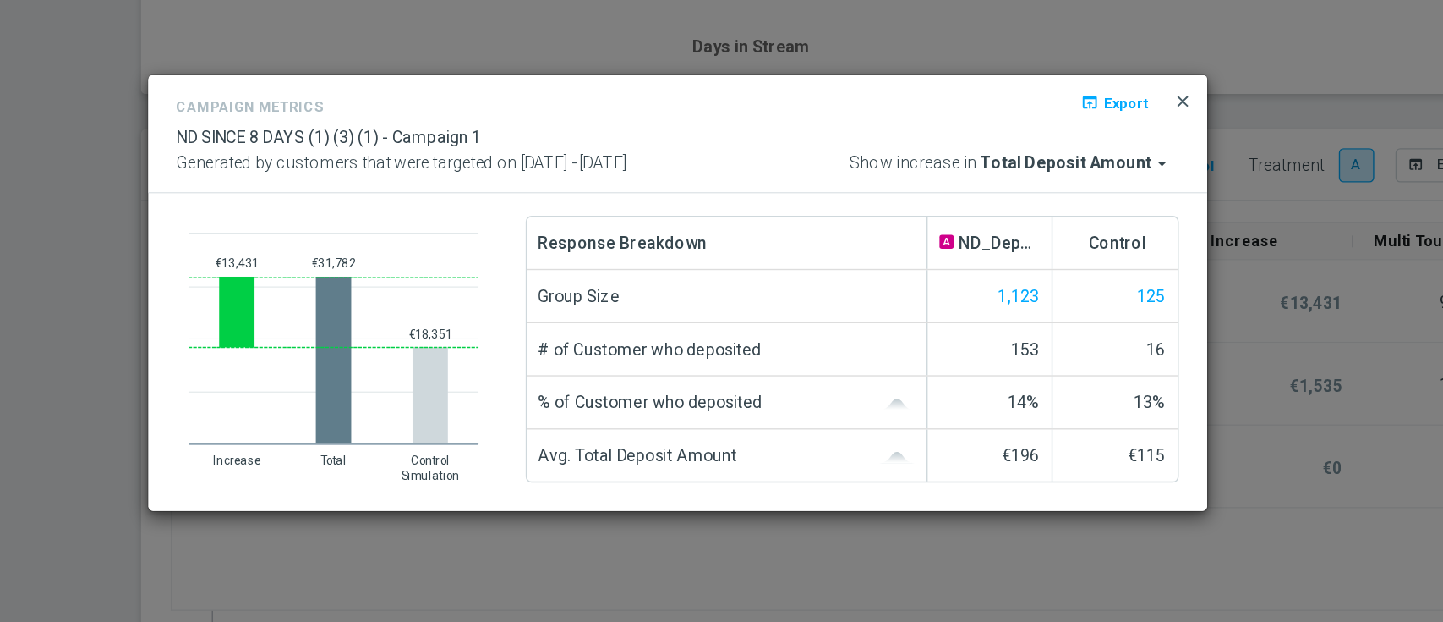
click at [1079, 167] on span "close" at bounding box center [1085, 174] width 14 height 14
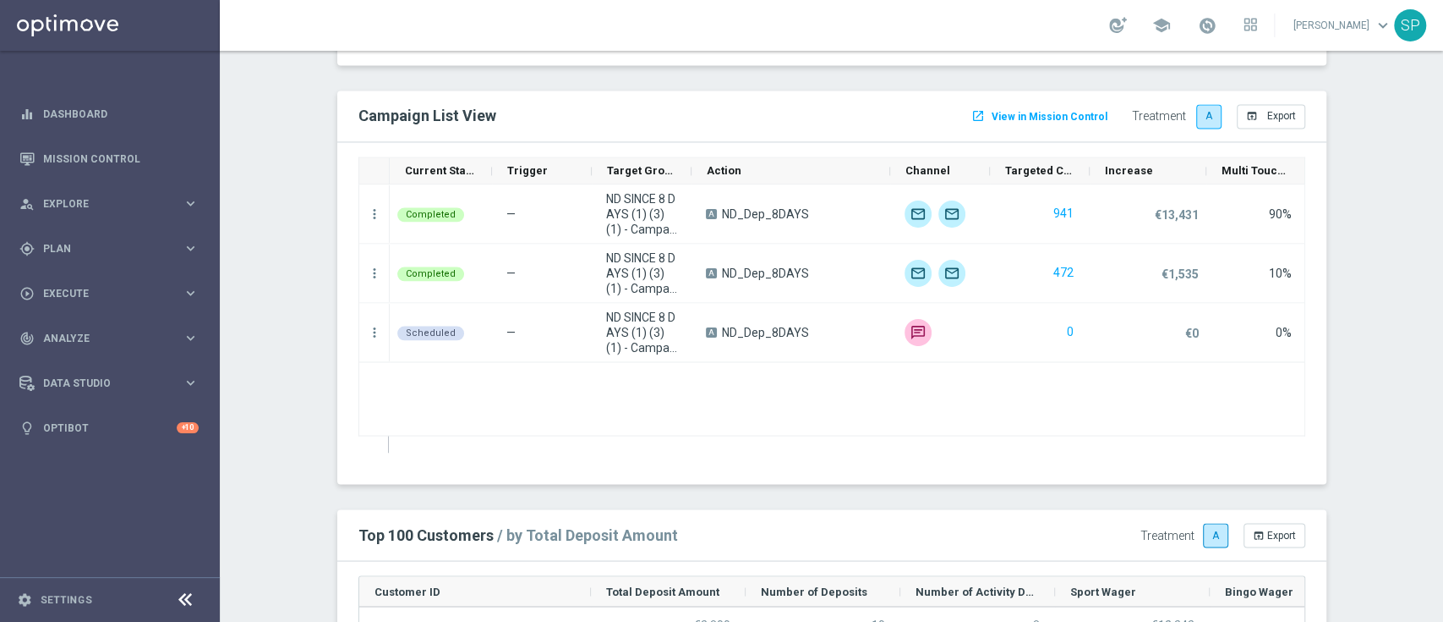
scroll to position [1810, 0]
click at [359, 219] on div "more_vert" at bounding box center [374, 211] width 30 height 58
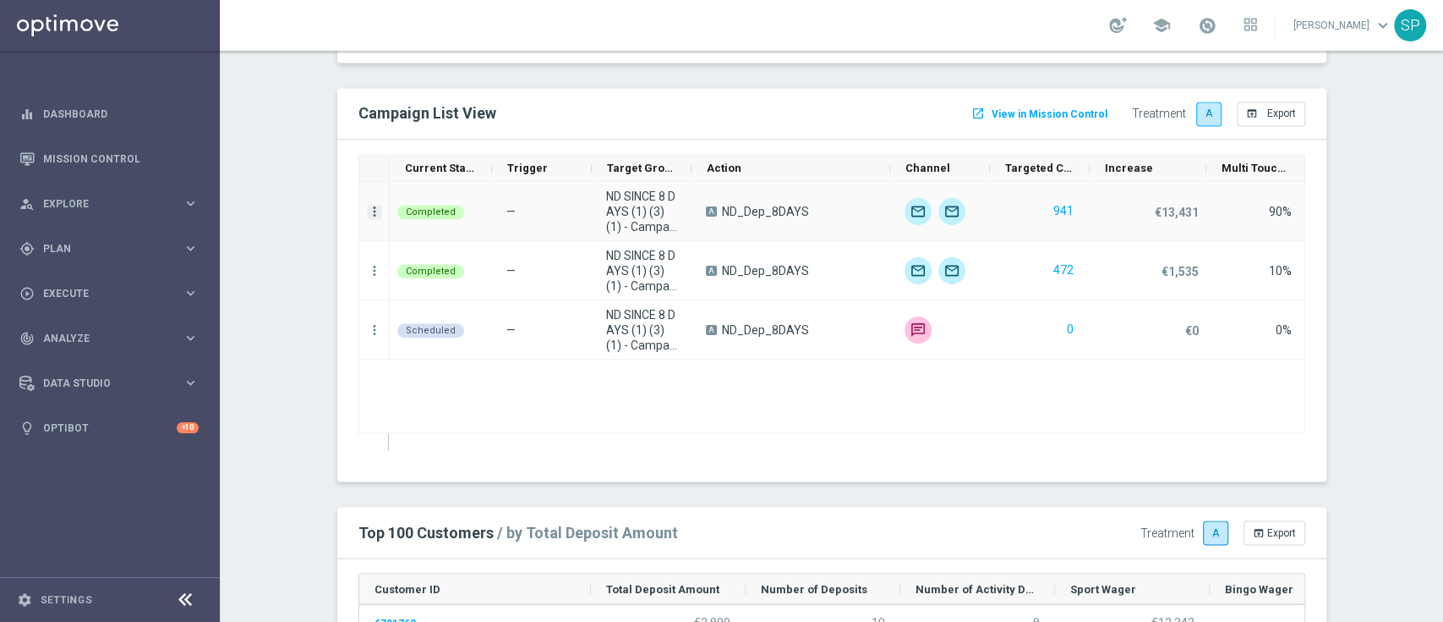
click at [367, 209] on icon "more_vert" at bounding box center [374, 211] width 15 height 15
click at [517, 273] on div "Channel Metrics" at bounding box center [476, 267] width 157 height 12
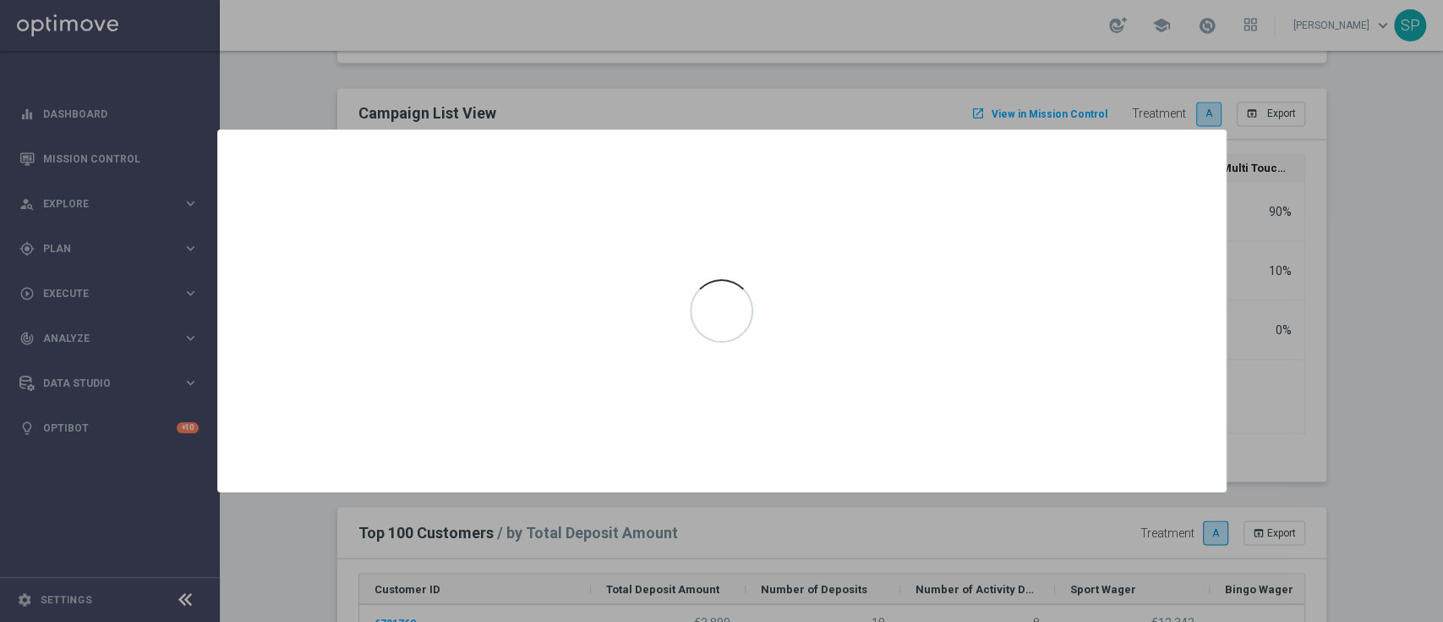
click at [1121, 128] on div at bounding box center [721, 311] width 1443 height 622
click at [1162, 71] on div at bounding box center [721, 311] width 1443 height 622
click at [1142, 106] on div at bounding box center [721, 311] width 1443 height 622
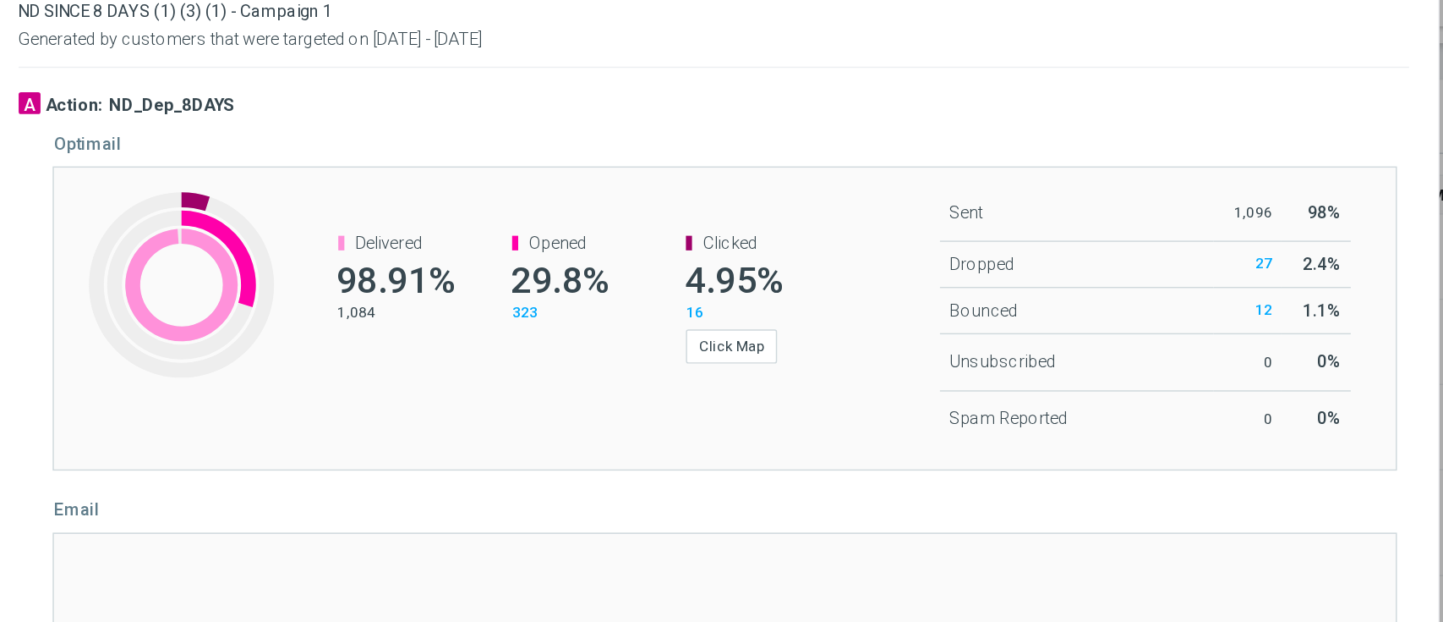
scroll to position [0, 0]
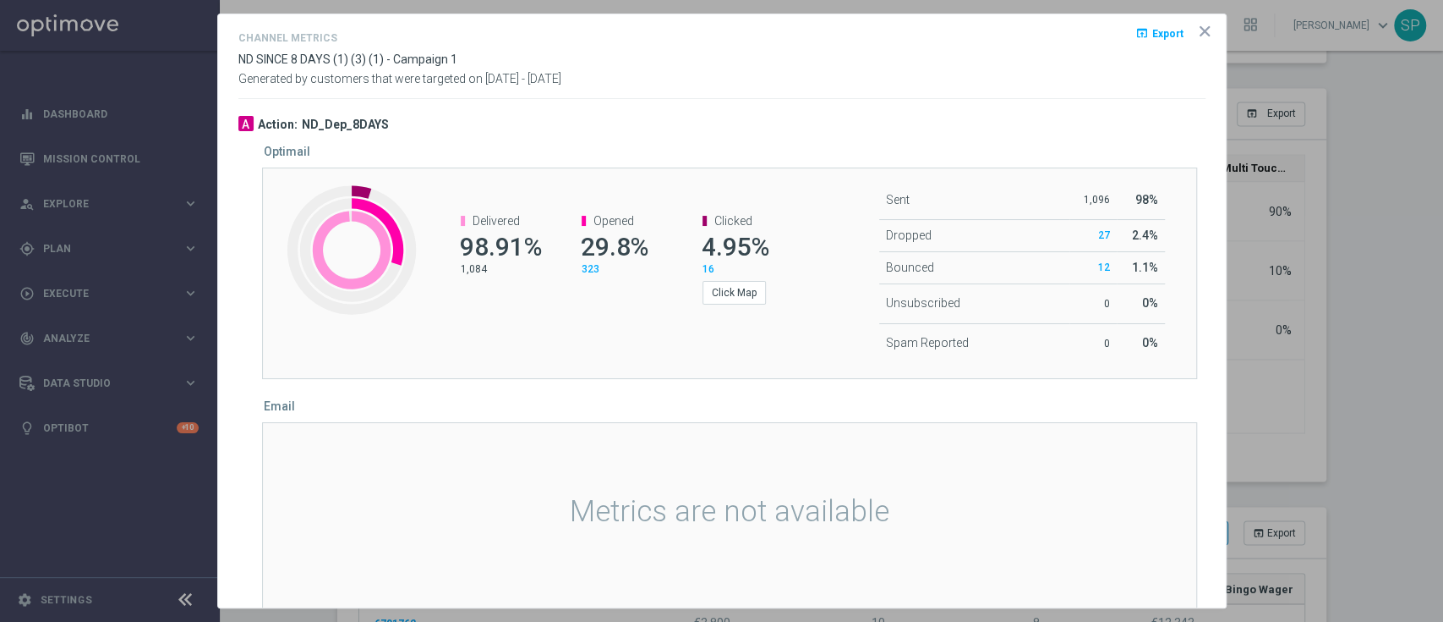
click at [1201, 33] on icon "icon" at bounding box center [1205, 31] width 8 height 8
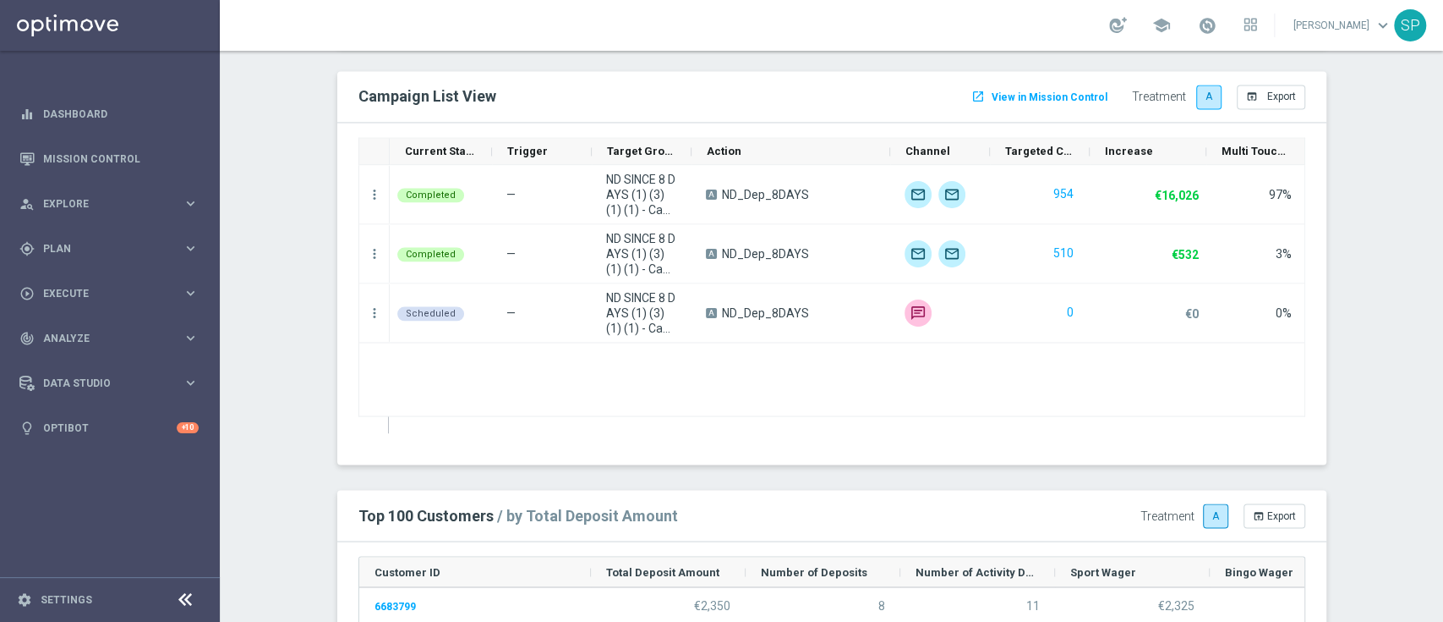
scroll to position [1828, 0]
click at [367, 196] on icon "more_vert" at bounding box center [374, 192] width 15 height 15
click at [490, 219] on div "Campaign Metrics" at bounding box center [476, 225] width 157 height 12
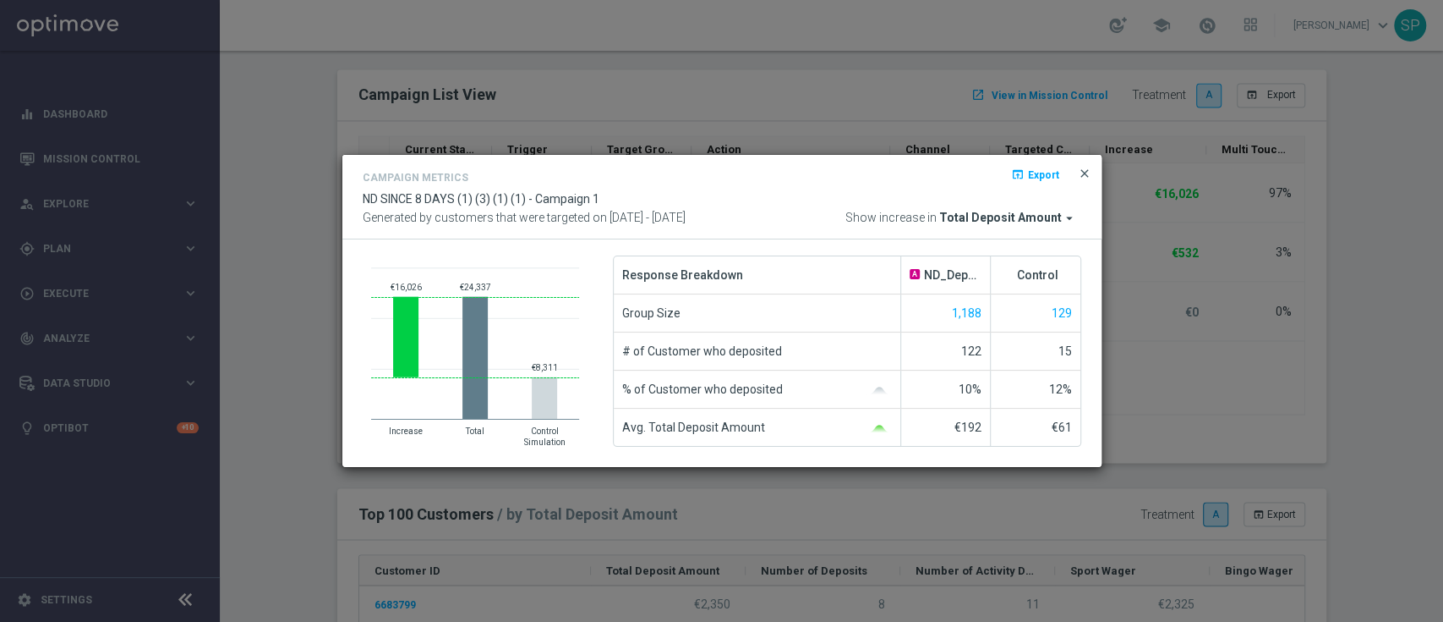
click at [1085, 173] on span "close" at bounding box center [1085, 174] width 14 height 14
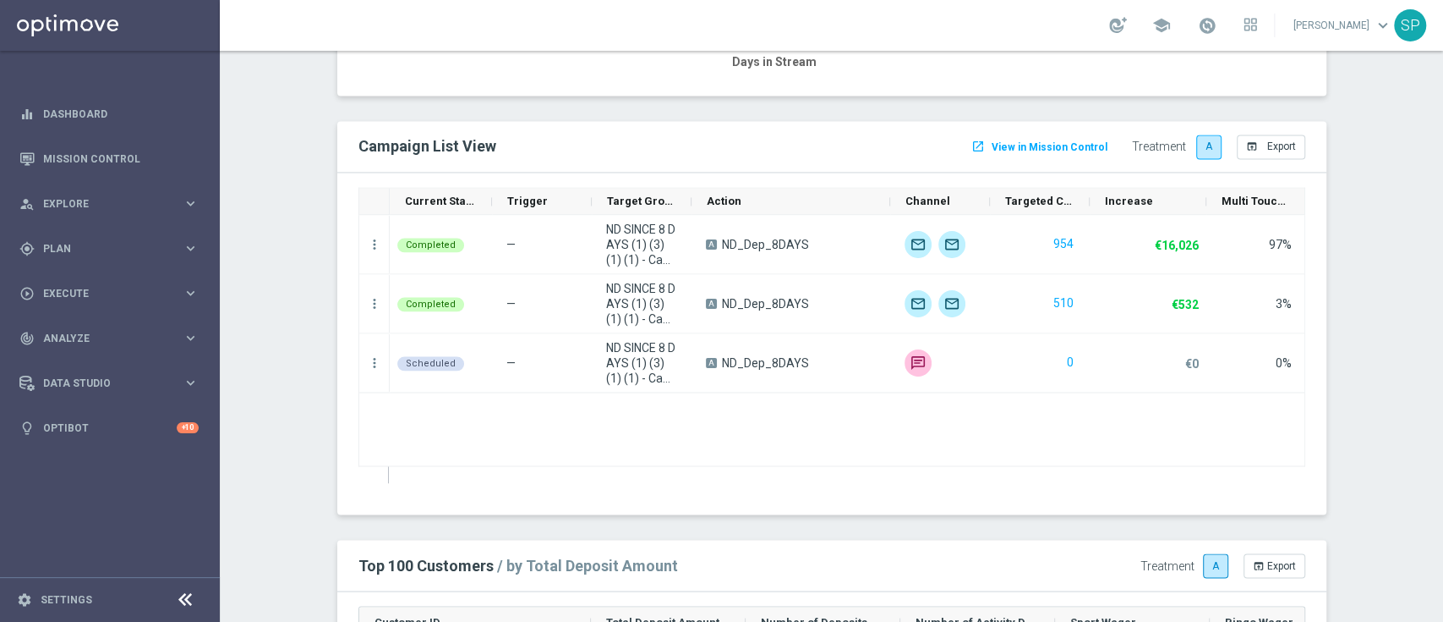
scroll to position [1767, 0]
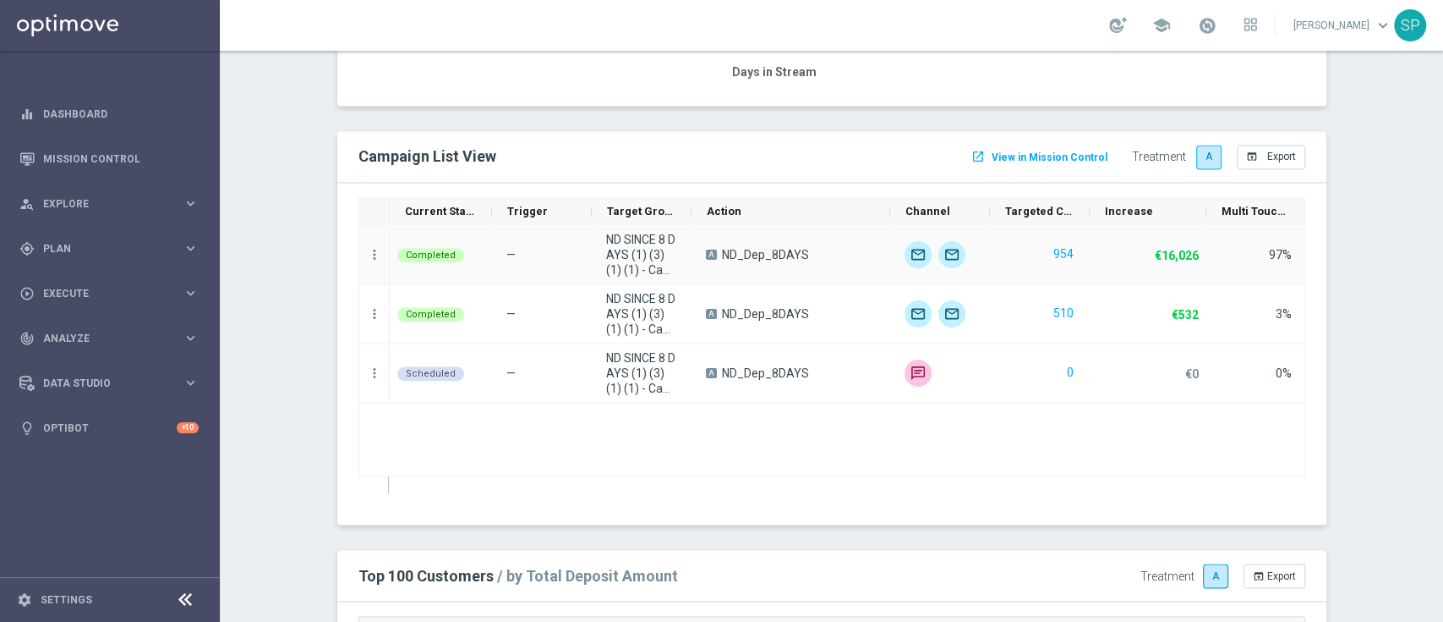
click at [372, 261] on div "more_vert" at bounding box center [374, 254] width 30 height 58
click at [371, 260] on div "more_vert" at bounding box center [374, 254] width 30 height 58
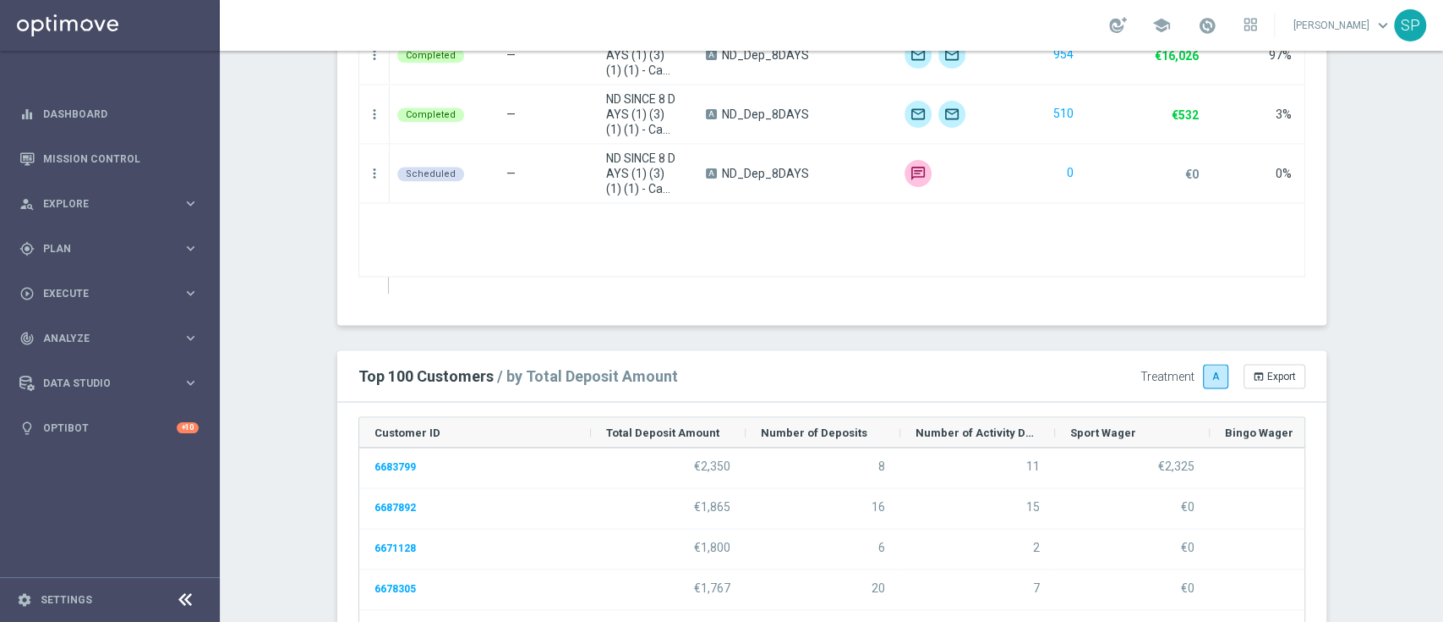
scroll to position [1844, 0]
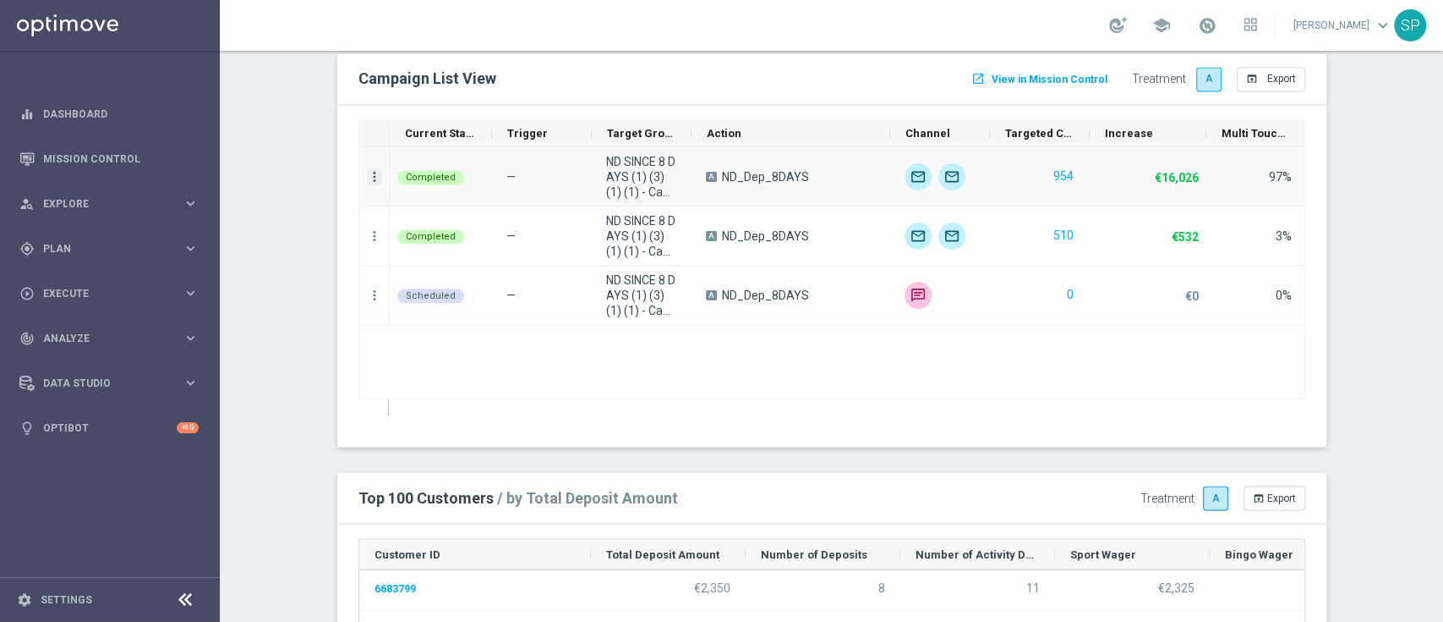
click at [367, 174] on icon "more_vert" at bounding box center [374, 176] width 15 height 15
click at [431, 180] on span "Campaign Details" at bounding box center [440, 185] width 85 height 12
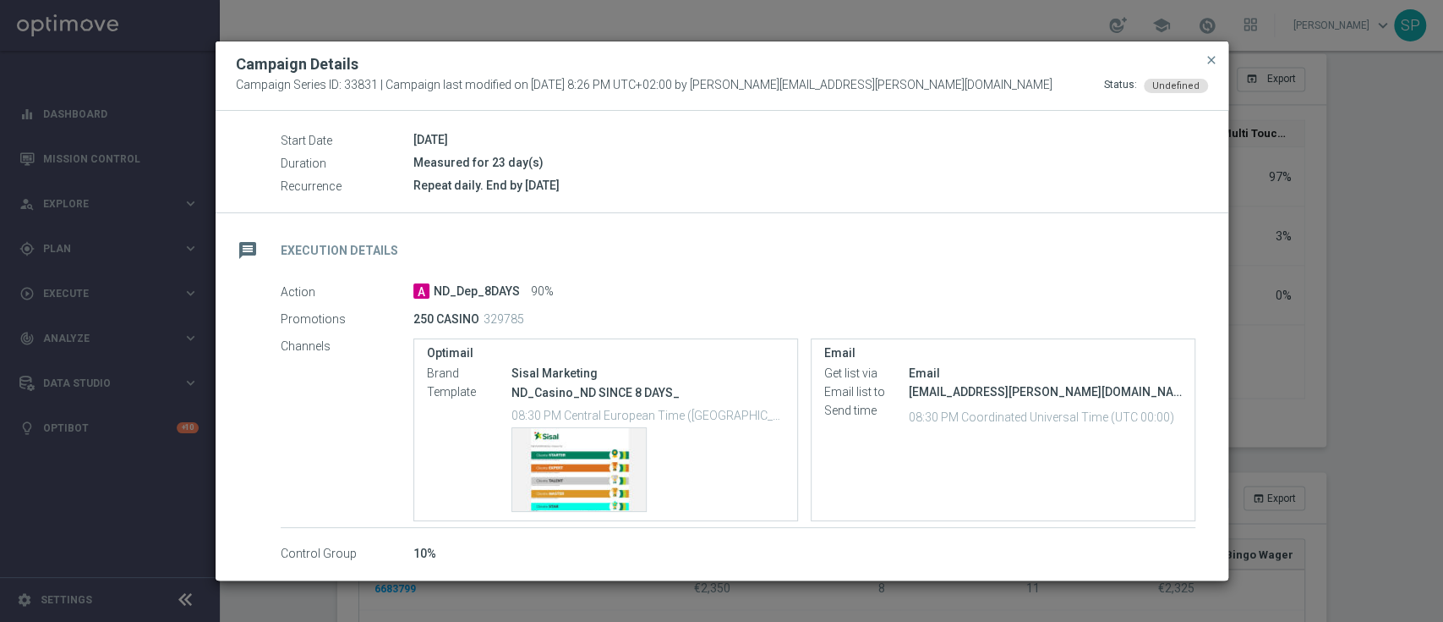
scroll to position [249, 0]
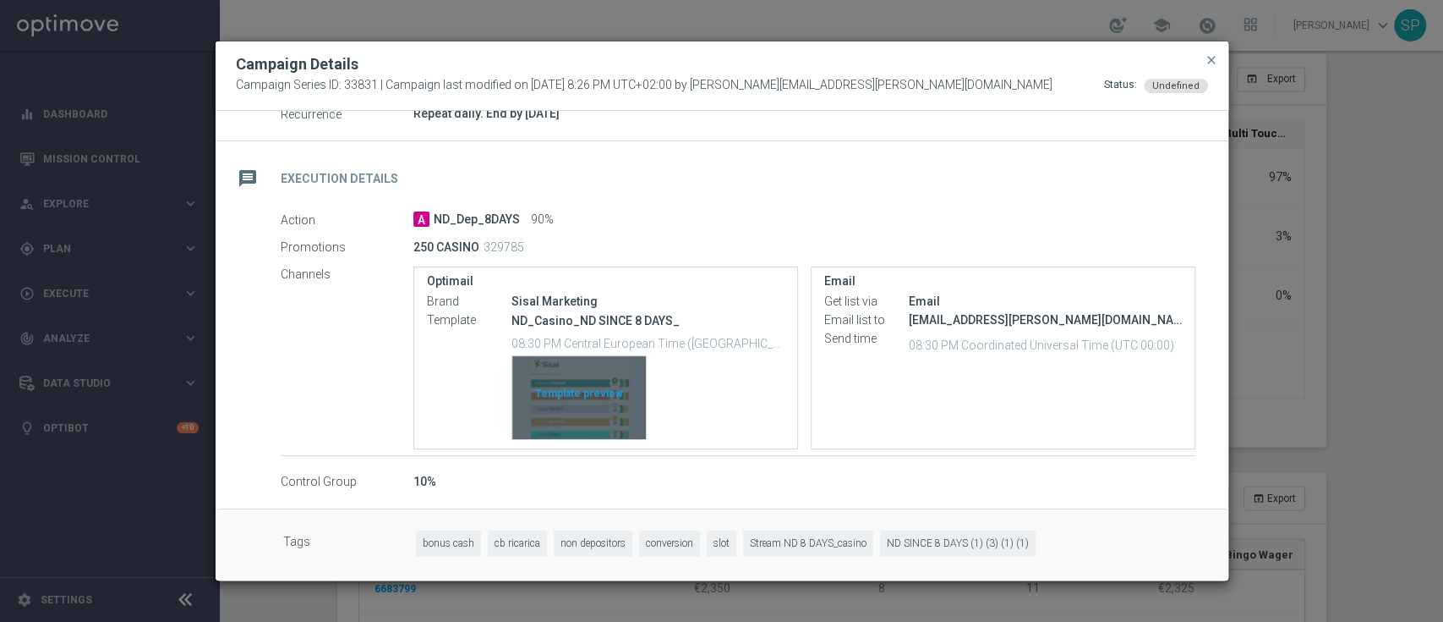
click at [547, 381] on div "Template preview" at bounding box center [579, 397] width 134 height 83
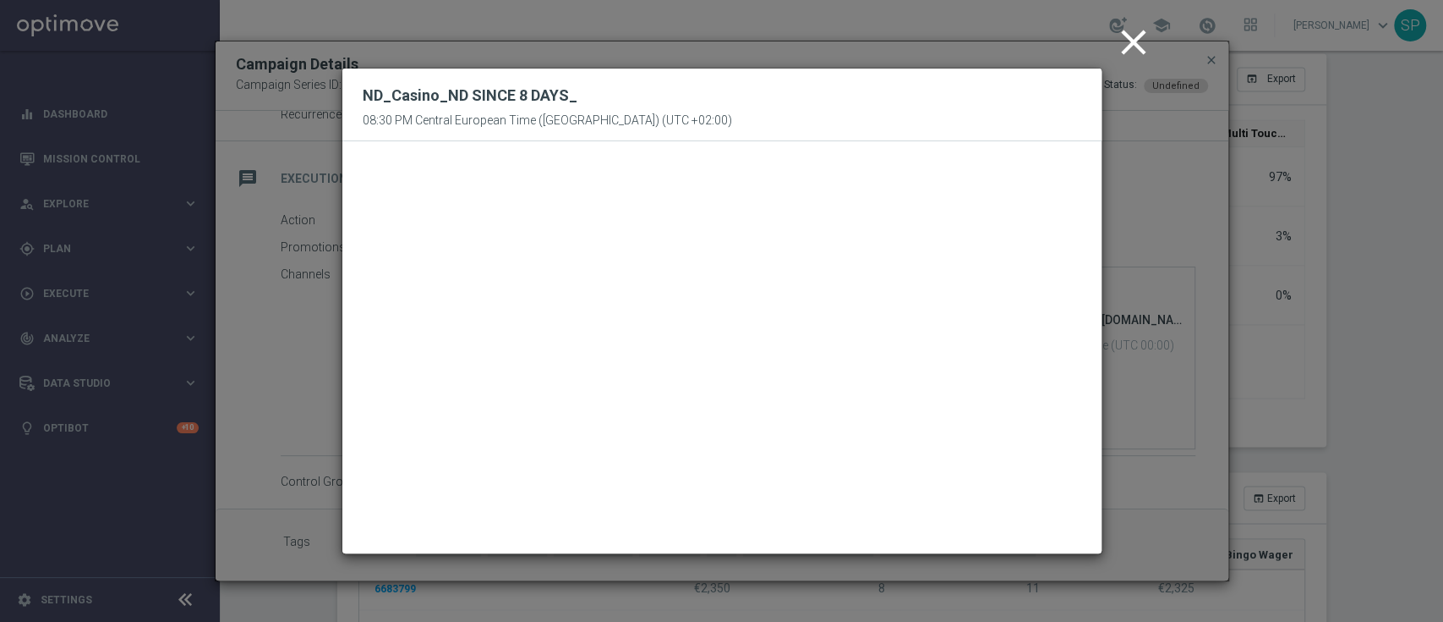
click at [1141, 44] on icon "close" at bounding box center [1134, 42] width 42 height 42
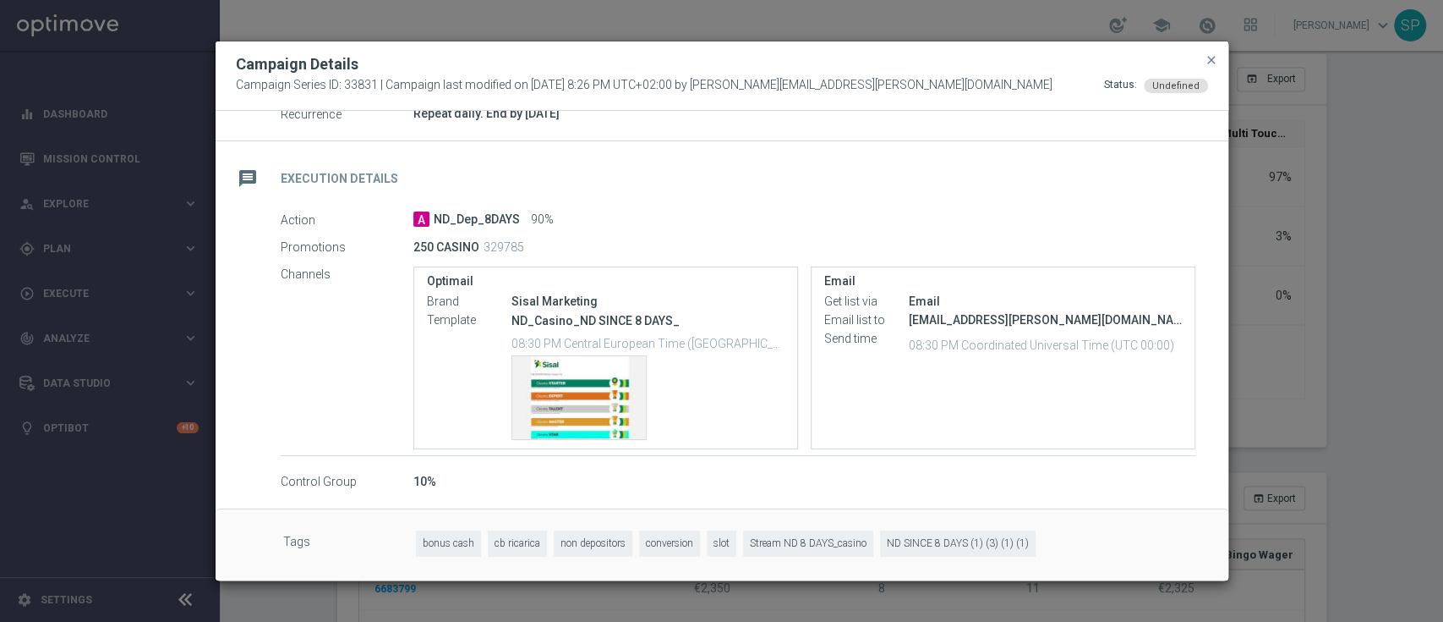
scroll to position [0, 0]
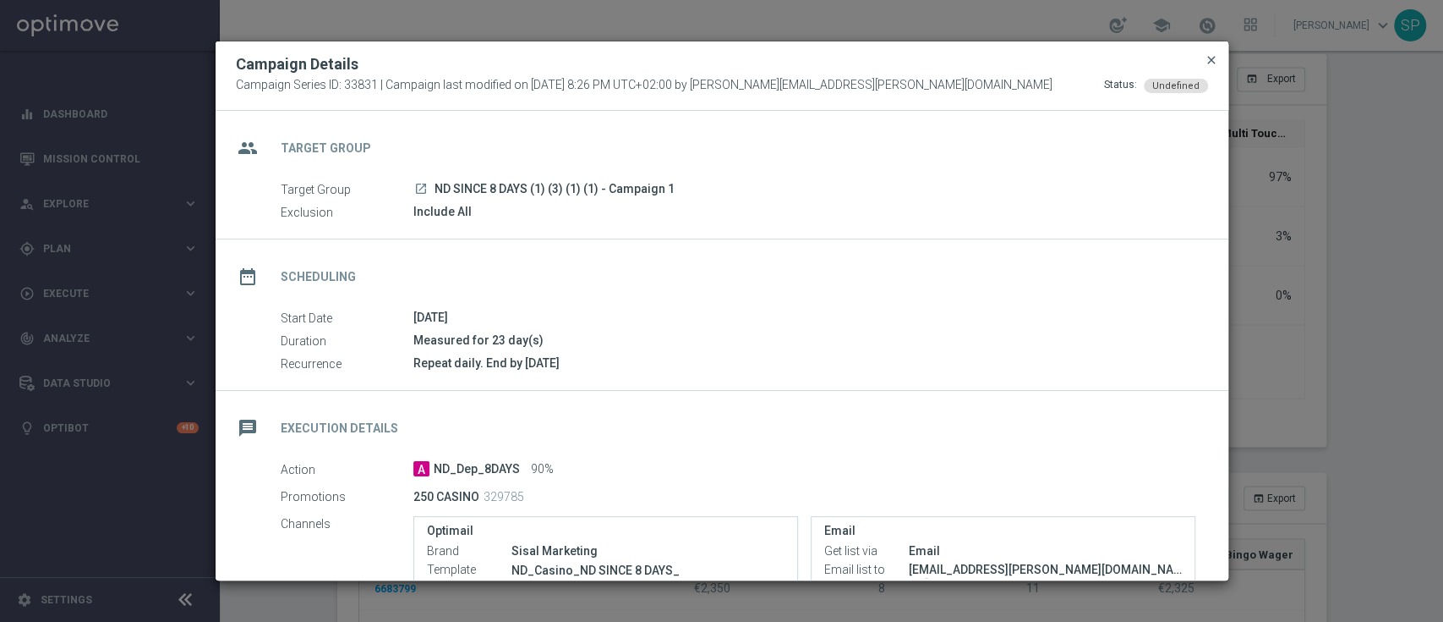
click at [1215, 54] on span "close" at bounding box center [1212, 60] width 14 height 14
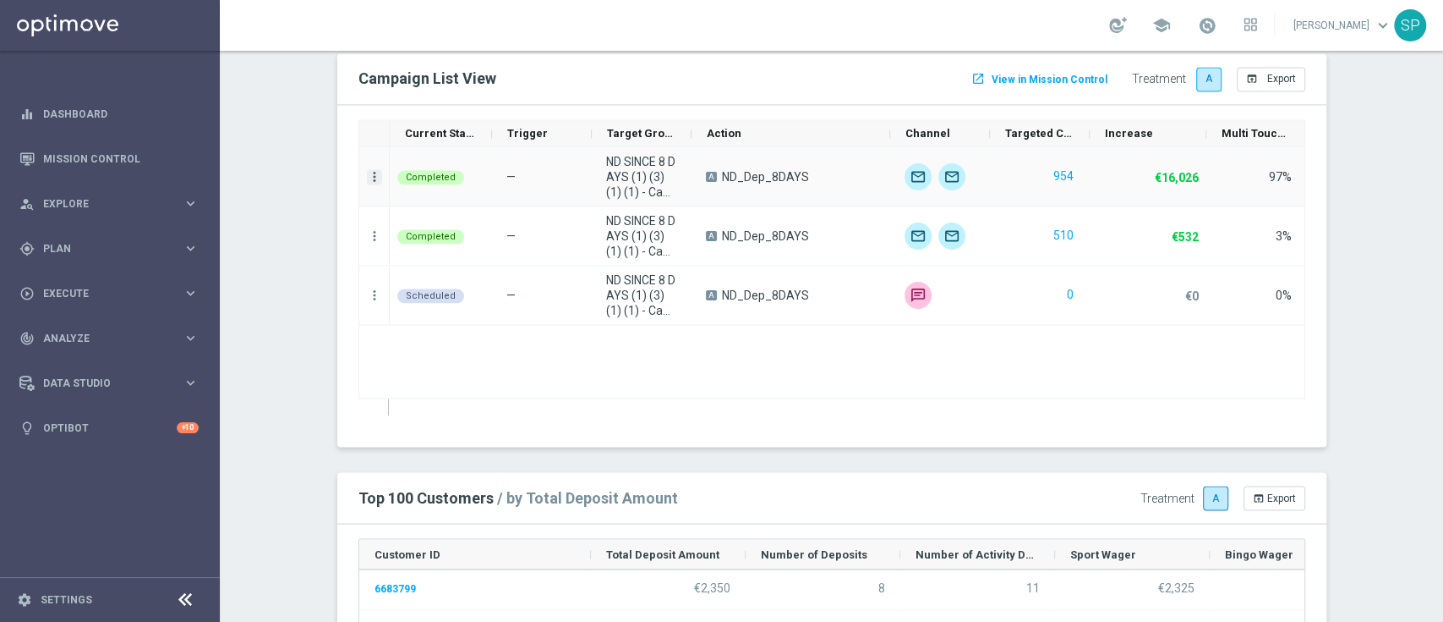
click at [370, 175] on icon "more_vert" at bounding box center [374, 176] width 15 height 15
click at [452, 237] on span "Channel Metrics" at bounding box center [437, 233] width 79 height 12
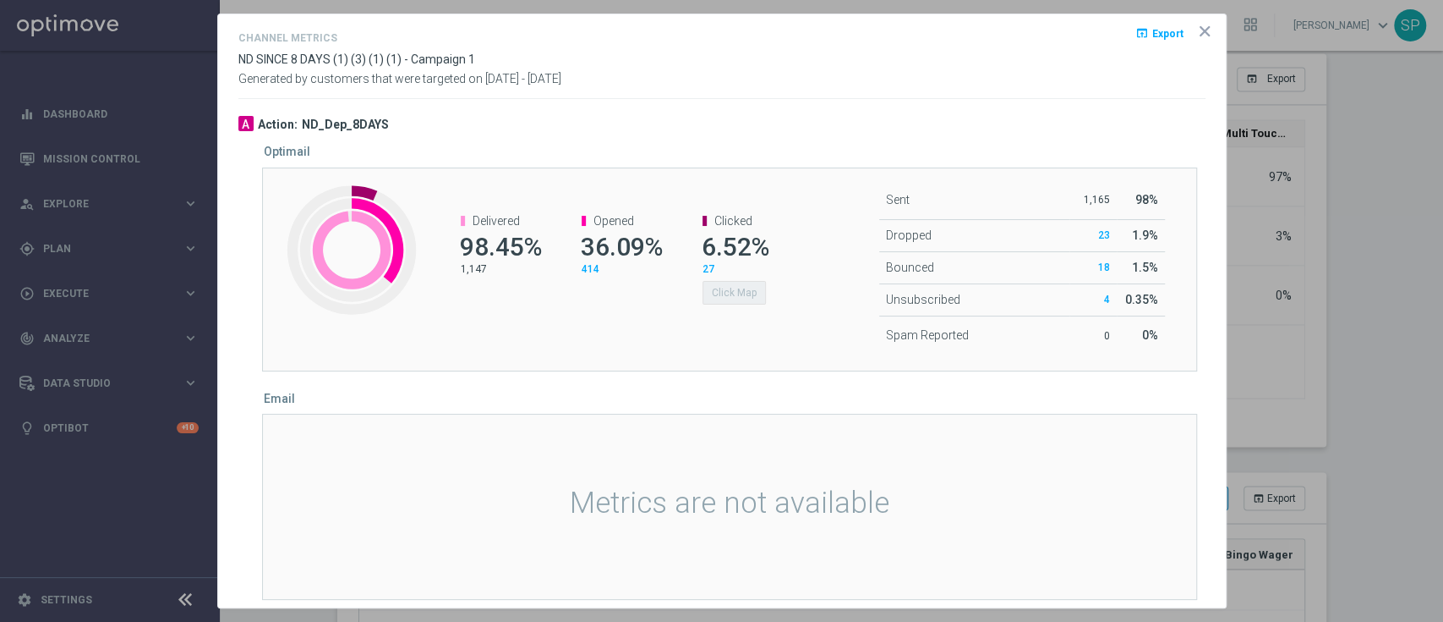
click at [1201, 27] on icon "icon" at bounding box center [1205, 31] width 8 height 8
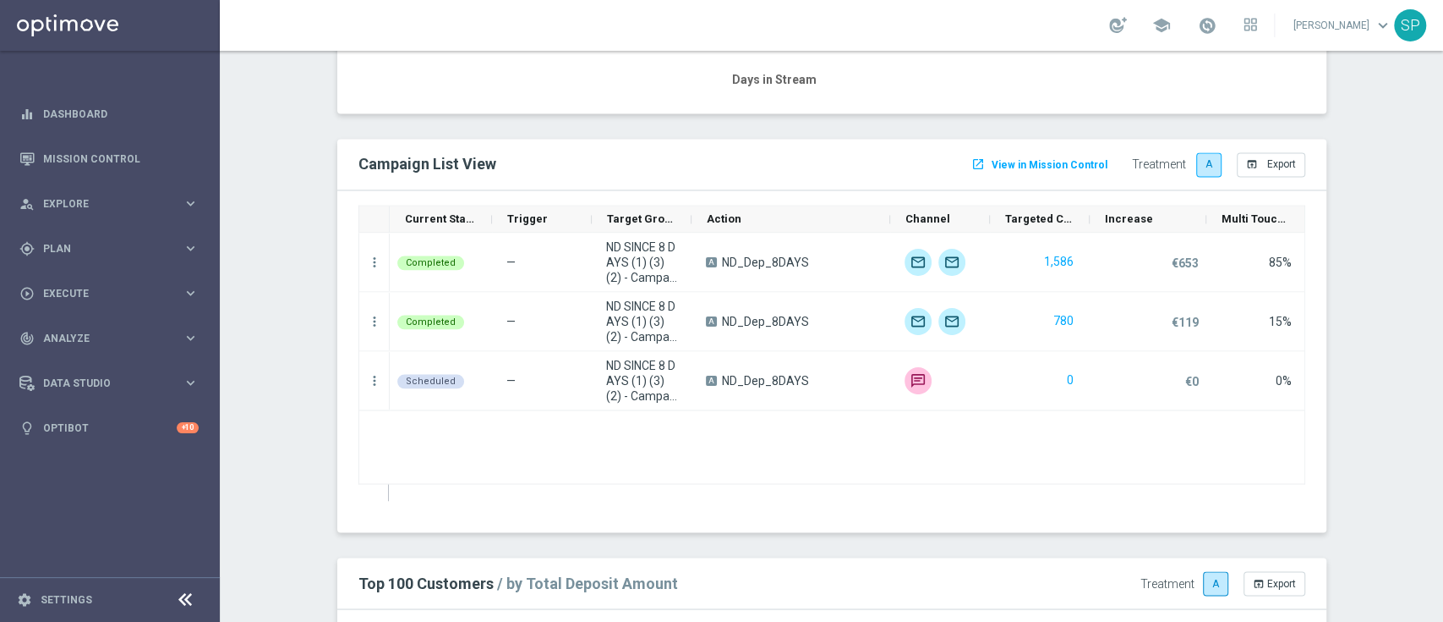
scroll to position [1760, 0]
click at [367, 259] on icon "more_vert" at bounding box center [374, 261] width 15 height 15
click at [414, 274] on span "Campaign Details" at bounding box center [440, 270] width 85 height 12
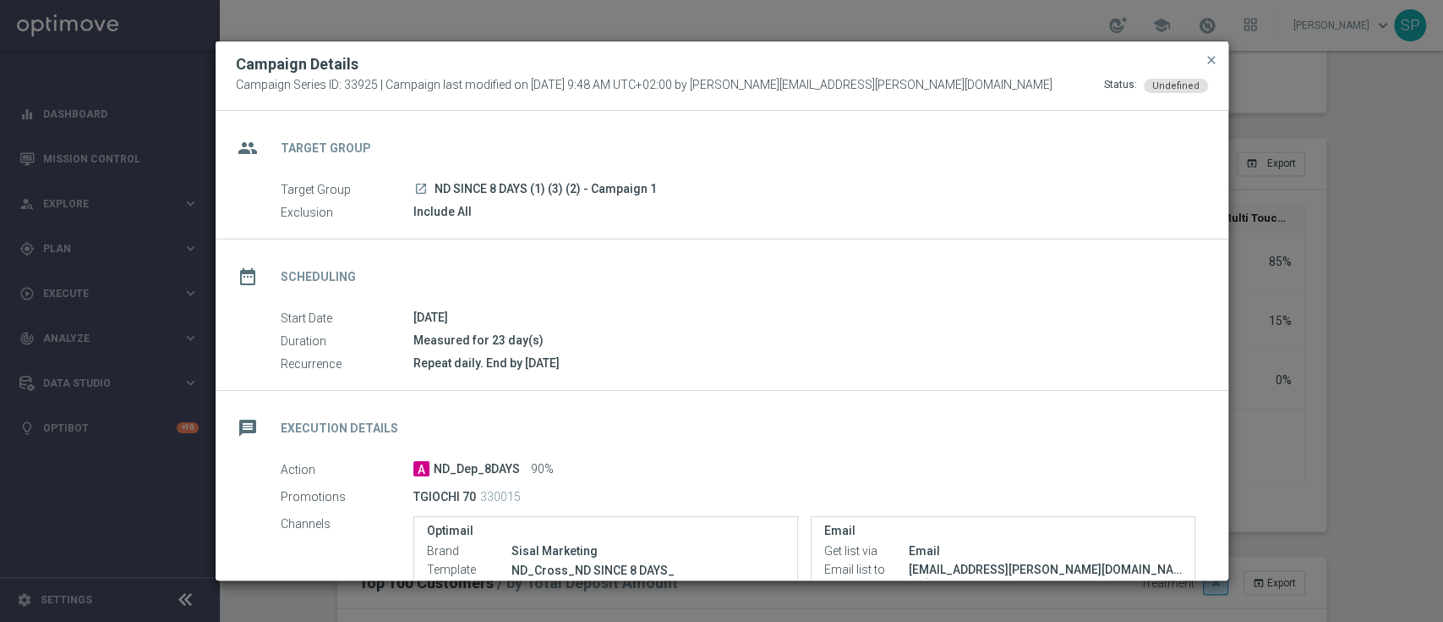
scroll to position [249, 0]
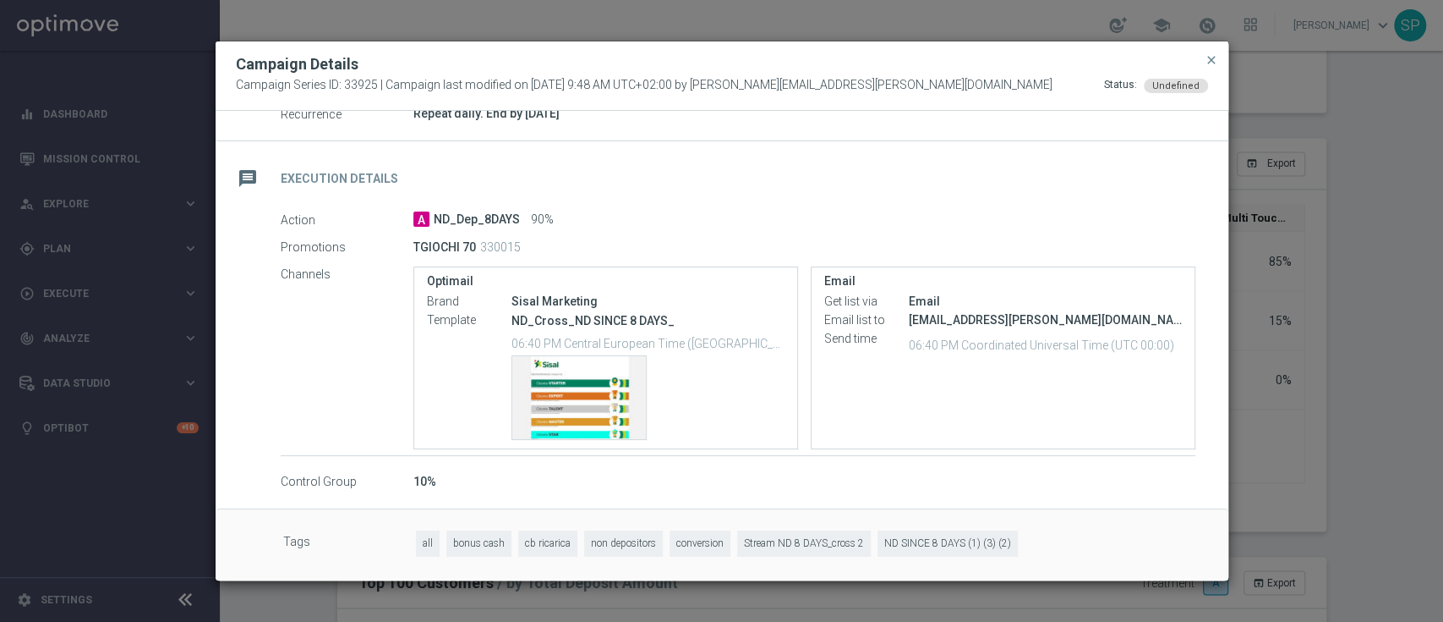
click at [488, 239] on p "330015" at bounding box center [500, 246] width 41 height 15
copy p "330015"
click at [1216, 68] on button "close" at bounding box center [1211, 60] width 17 height 20
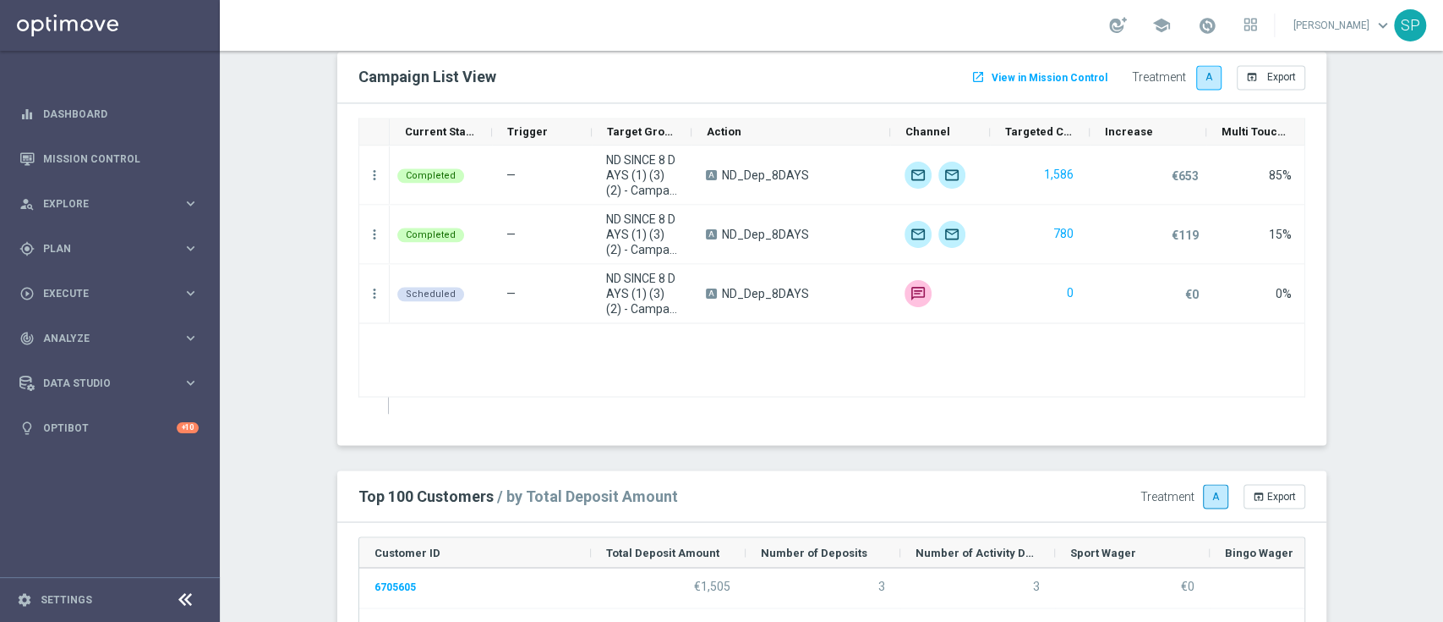
scroll to position [1803, 0]
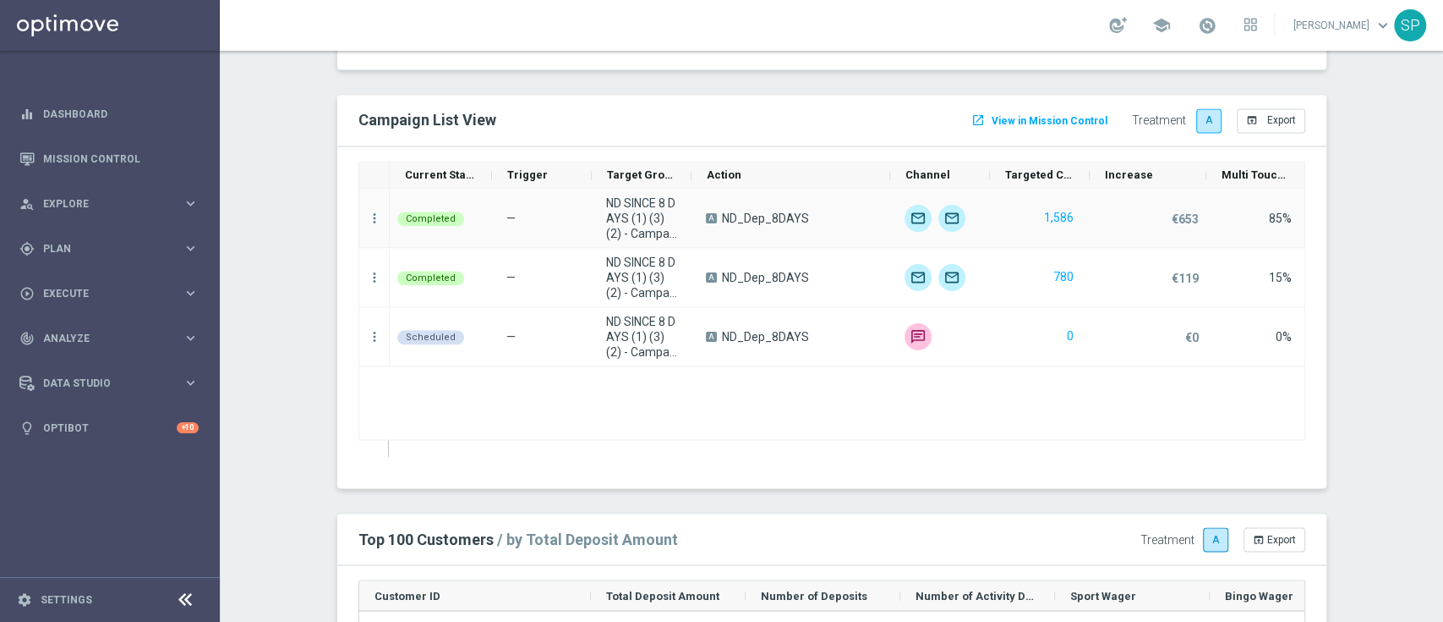
click at [366, 206] on div "more_vert" at bounding box center [374, 218] width 30 height 58
click at [367, 211] on icon "more_vert" at bounding box center [374, 218] width 15 height 15
click at [505, 252] on div "Campaign Metrics" at bounding box center [476, 250] width 157 height 12
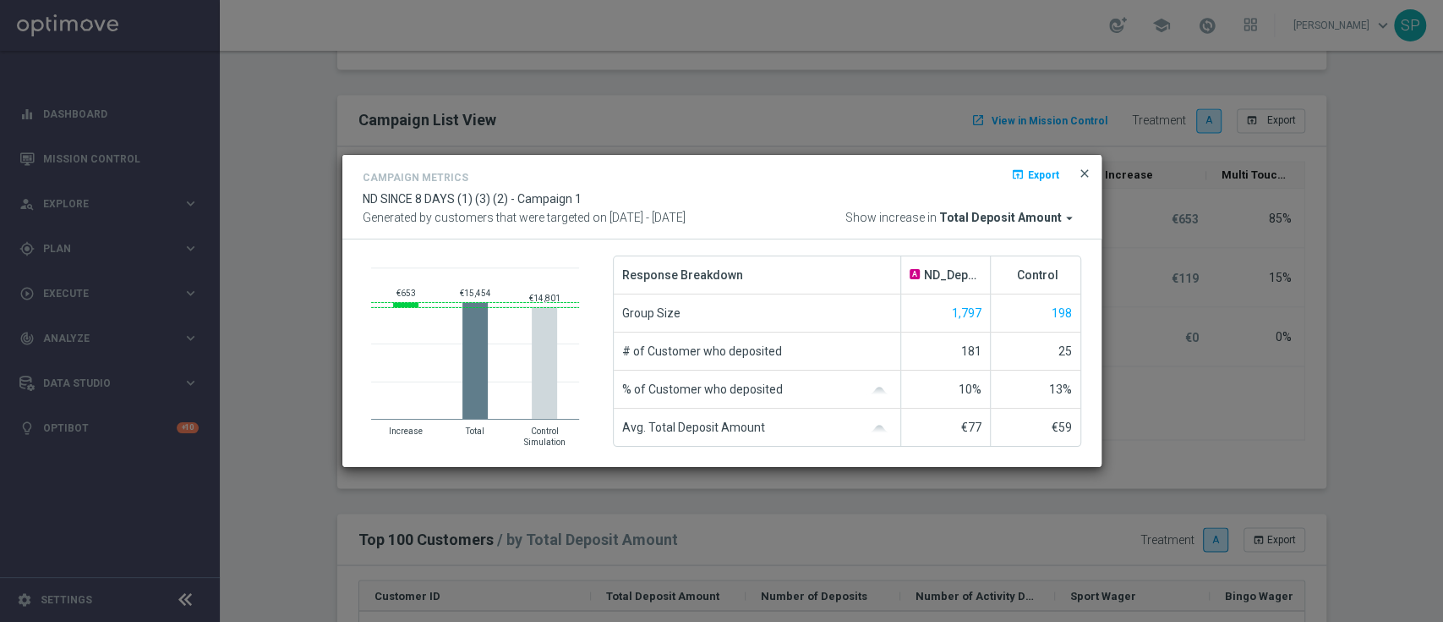
click at [1082, 173] on span "close" at bounding box center [1085, 174] width 14 height 14
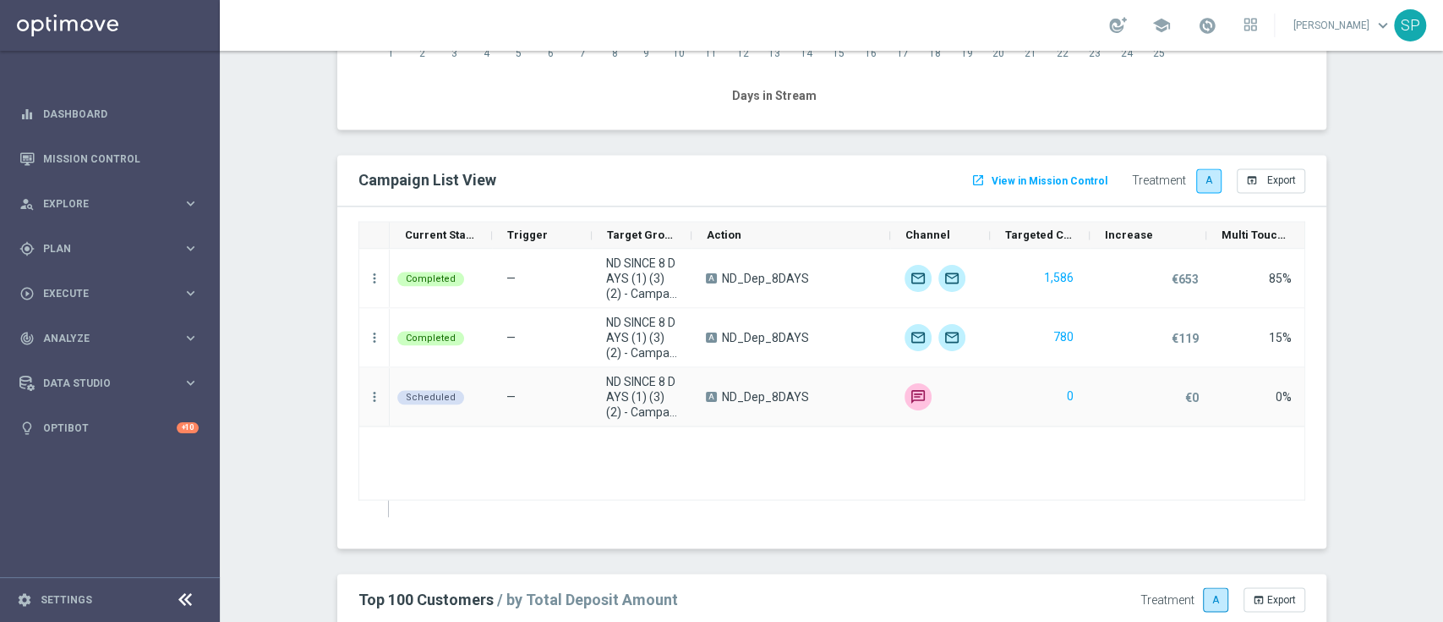
scroll to position [1742, 0]
click at [367, 275] on icon "more_vert" at bounding box center [374, 278] width 15 height 15
click at [490, 336] on div "Channel Metrics" at bounding box center [476, 335] width 157 height 12
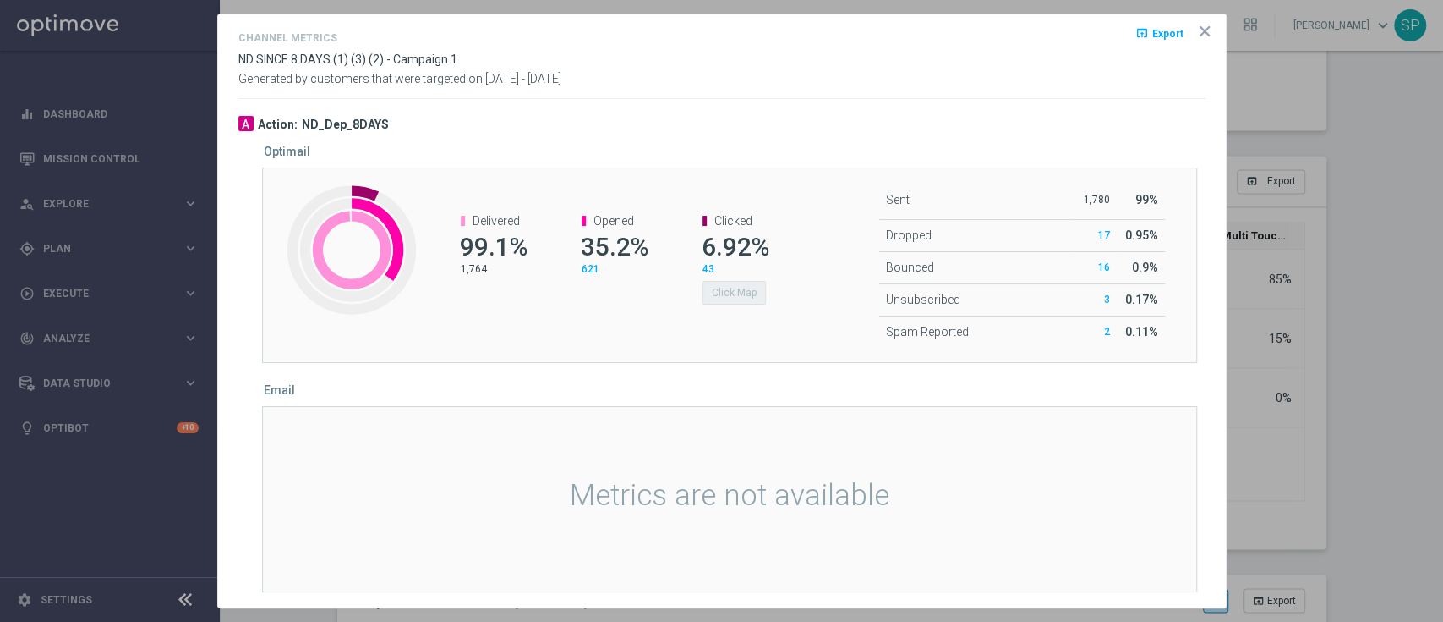
click at [1201, 31] on icon "icon" at bounding box center [1205, 31] width 8 height 8
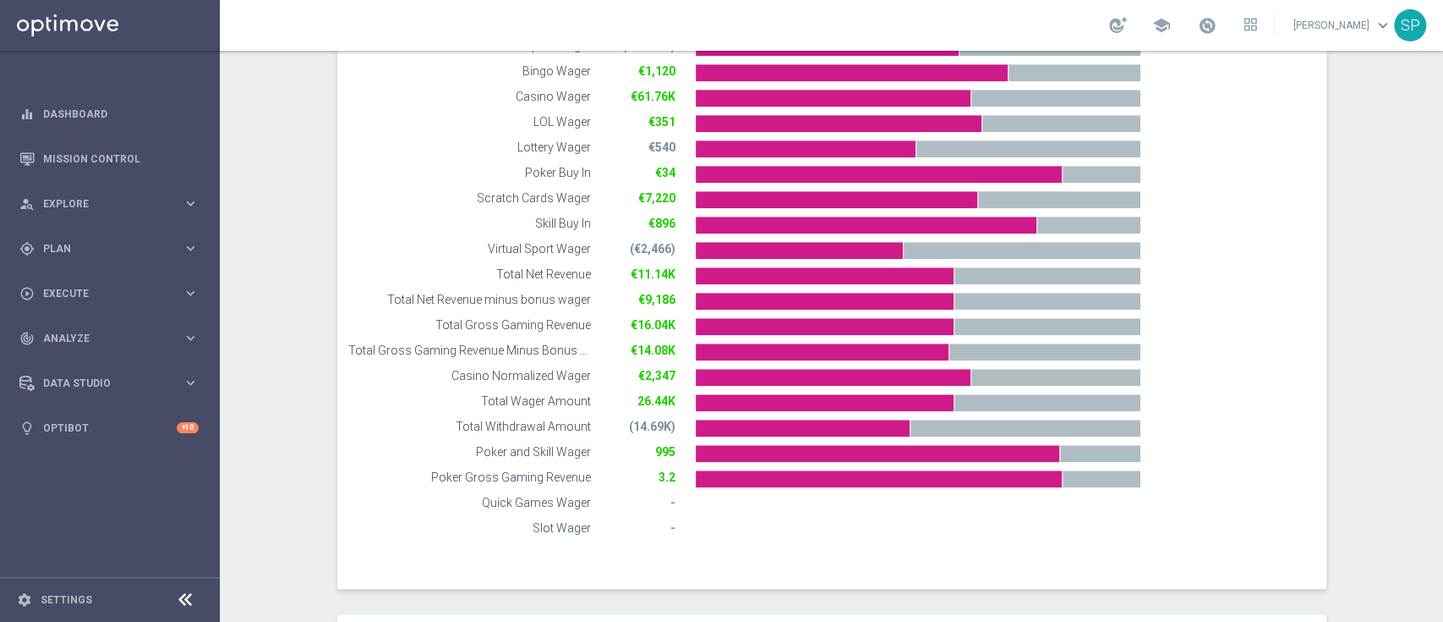
scroll to position [595, 0]
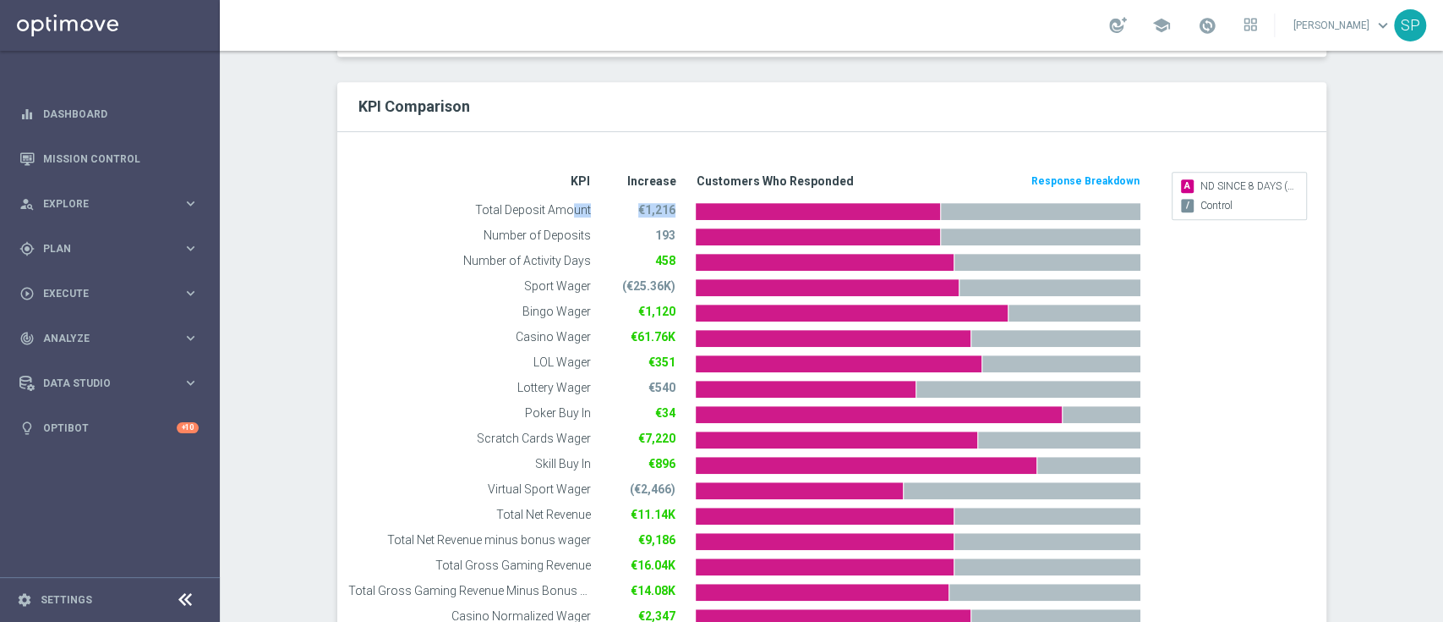
drag, startPoint x: 563, startPoint y: 206, endPoint x: 682, endPoint y: 206, distance: 119.2
click at [682, 206] on div "Total Deposit Amount €1,216" at bounding box center [744, 211] width 793 height 25
